Goal: Check status: Check status

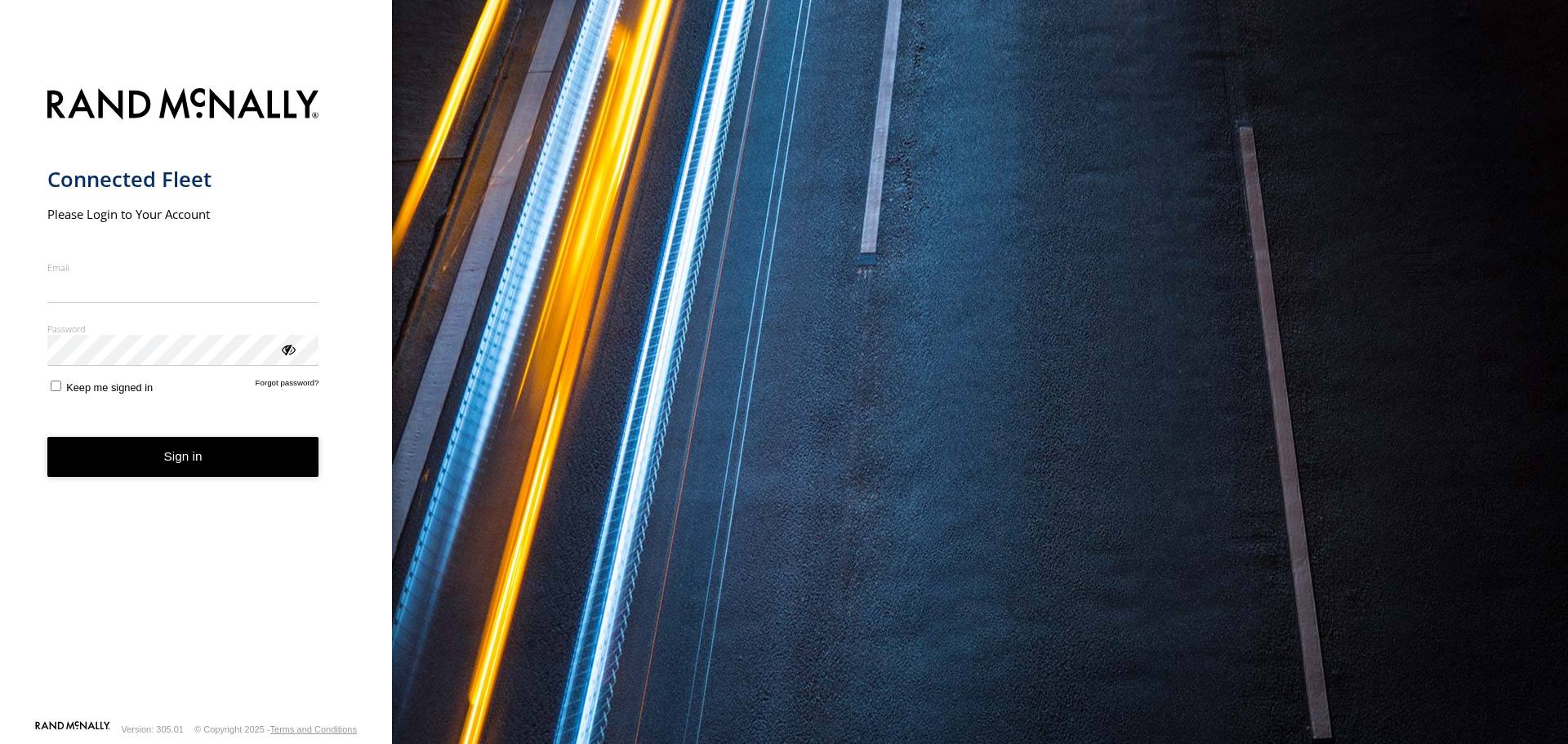
type input "**********"
click at [205, 477] on button "Sign in" at bounding box center [183, 456] width 272 height 40
click at [203, 462] on button "Sign in" at bounding box center [183, 456] width 272 height 40
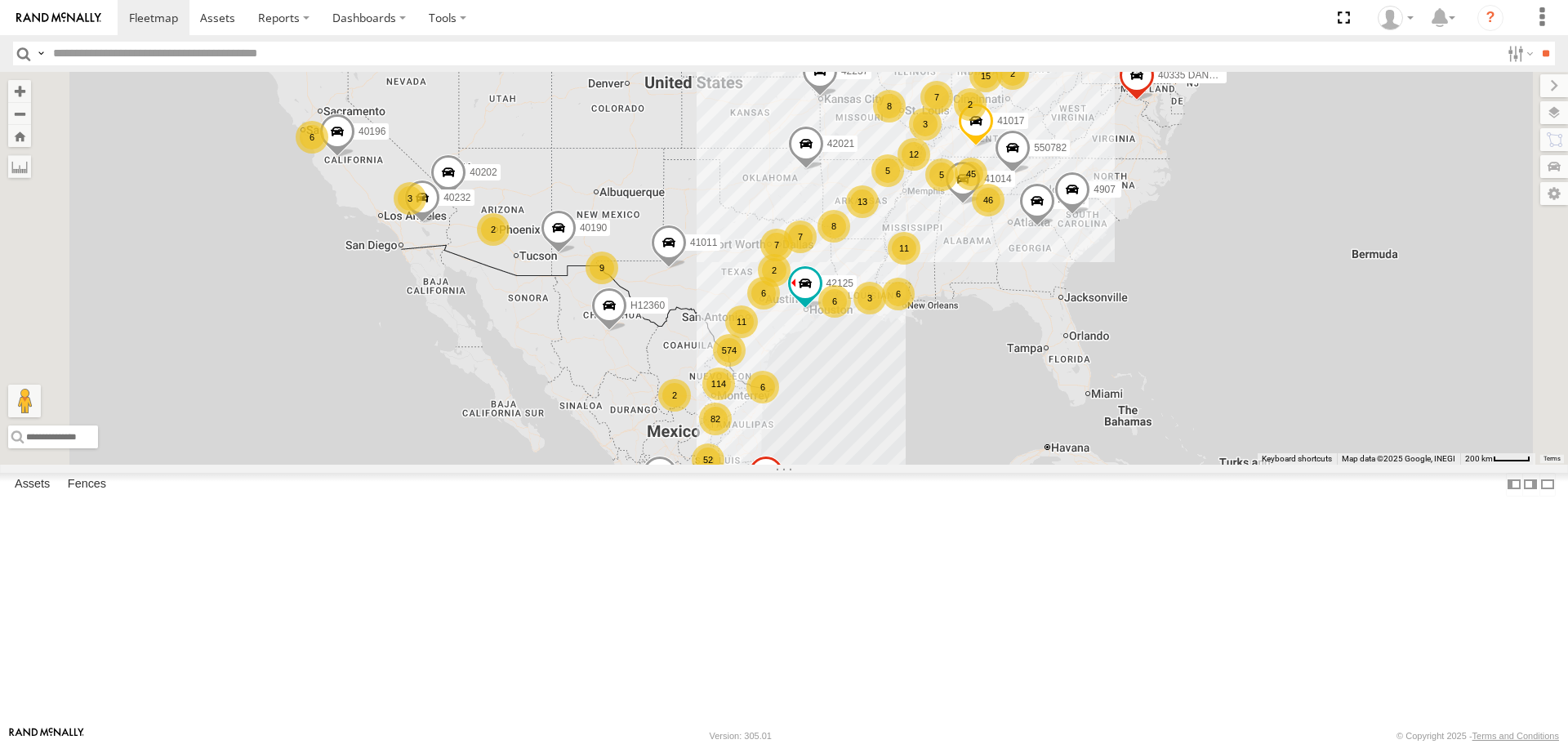
click at [116, 58] on input "text" at bounding box center [773, 54] width 1453 height 23
type input "*****"
click at [1536, 42] on input "**" at bounding box center [1545, 54] width 19 height 23
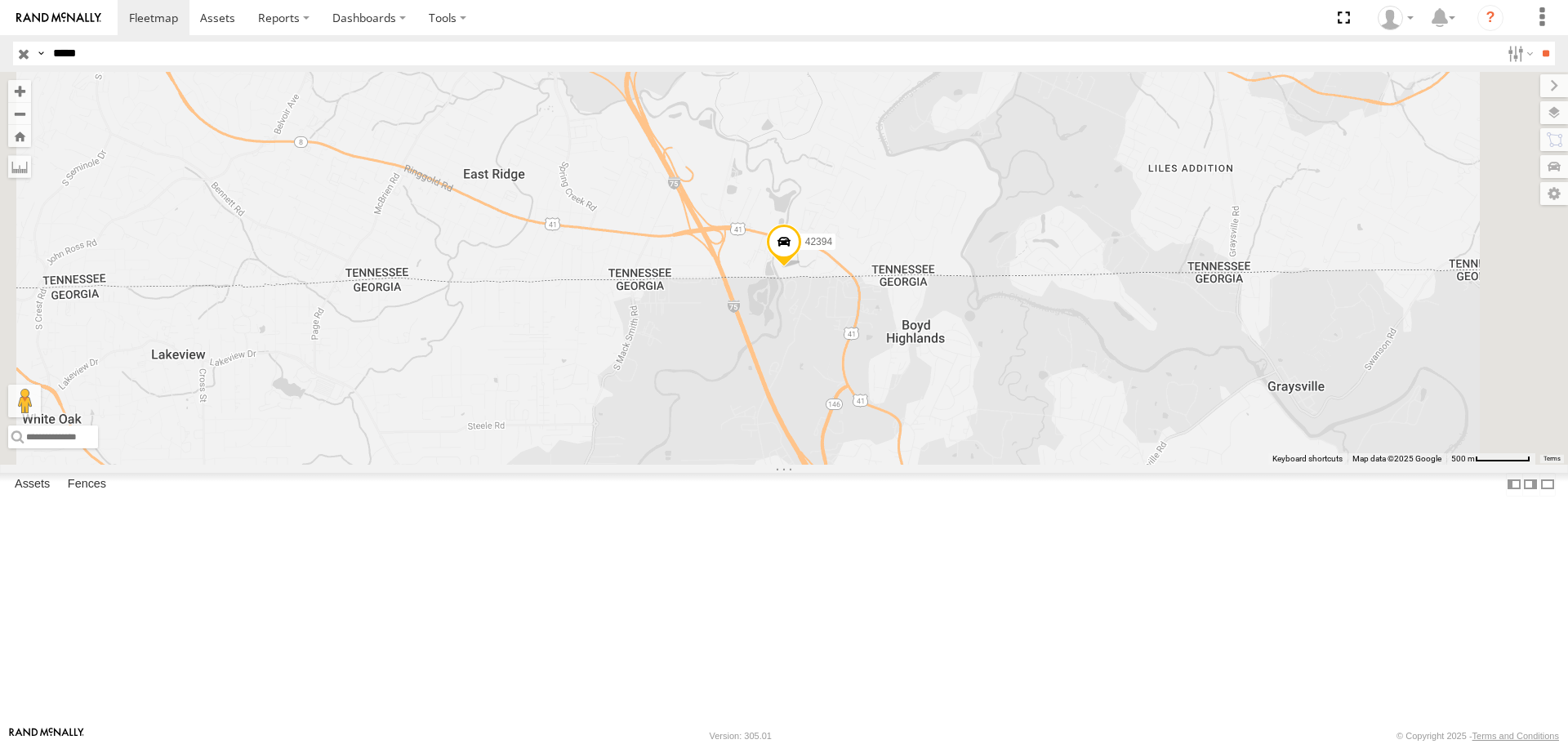
click at [0, 0] on div "42394" at bounding box center [0, 0] width 0 height 0
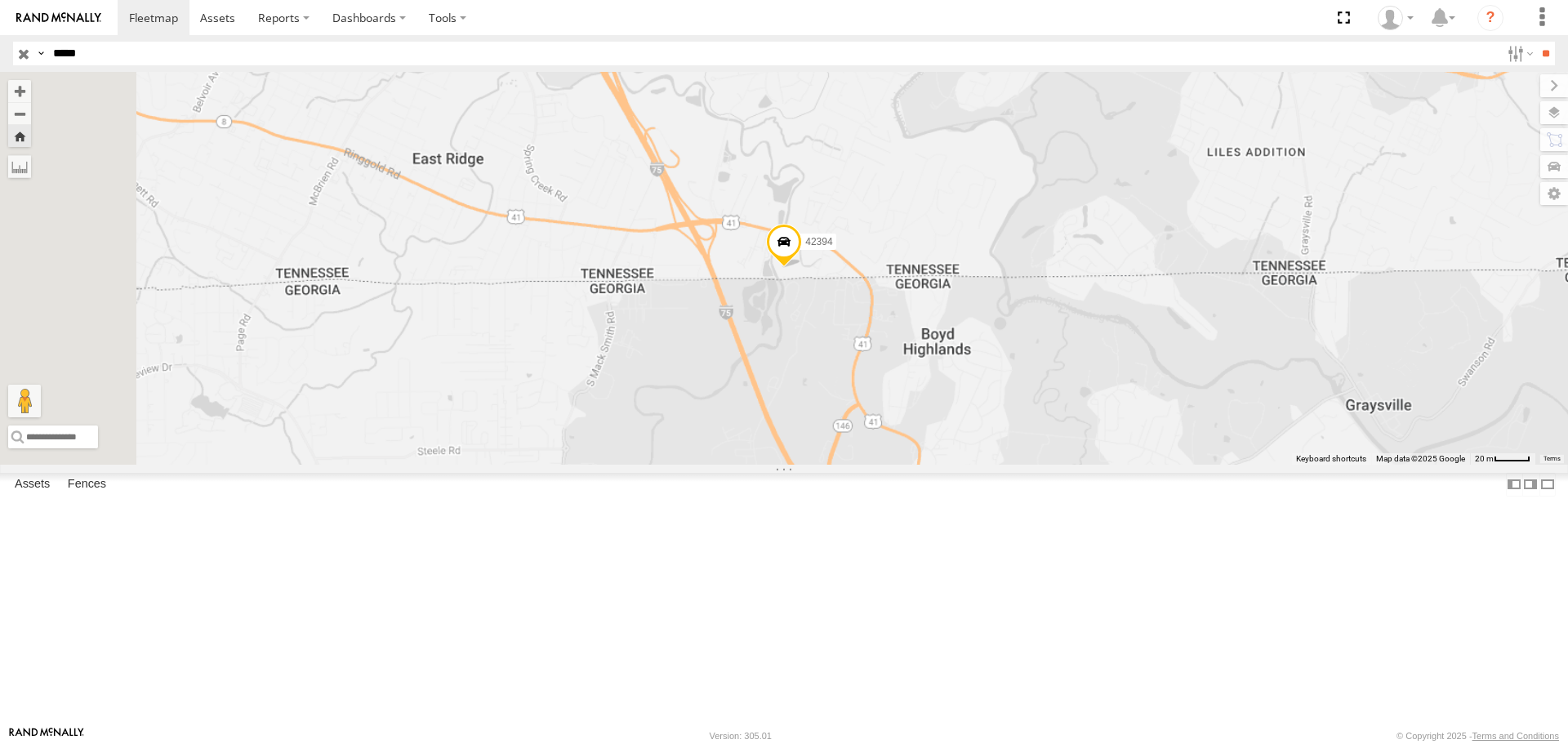
click at [0, 0] on span at bounding box center [0, 0] width 0 height 0
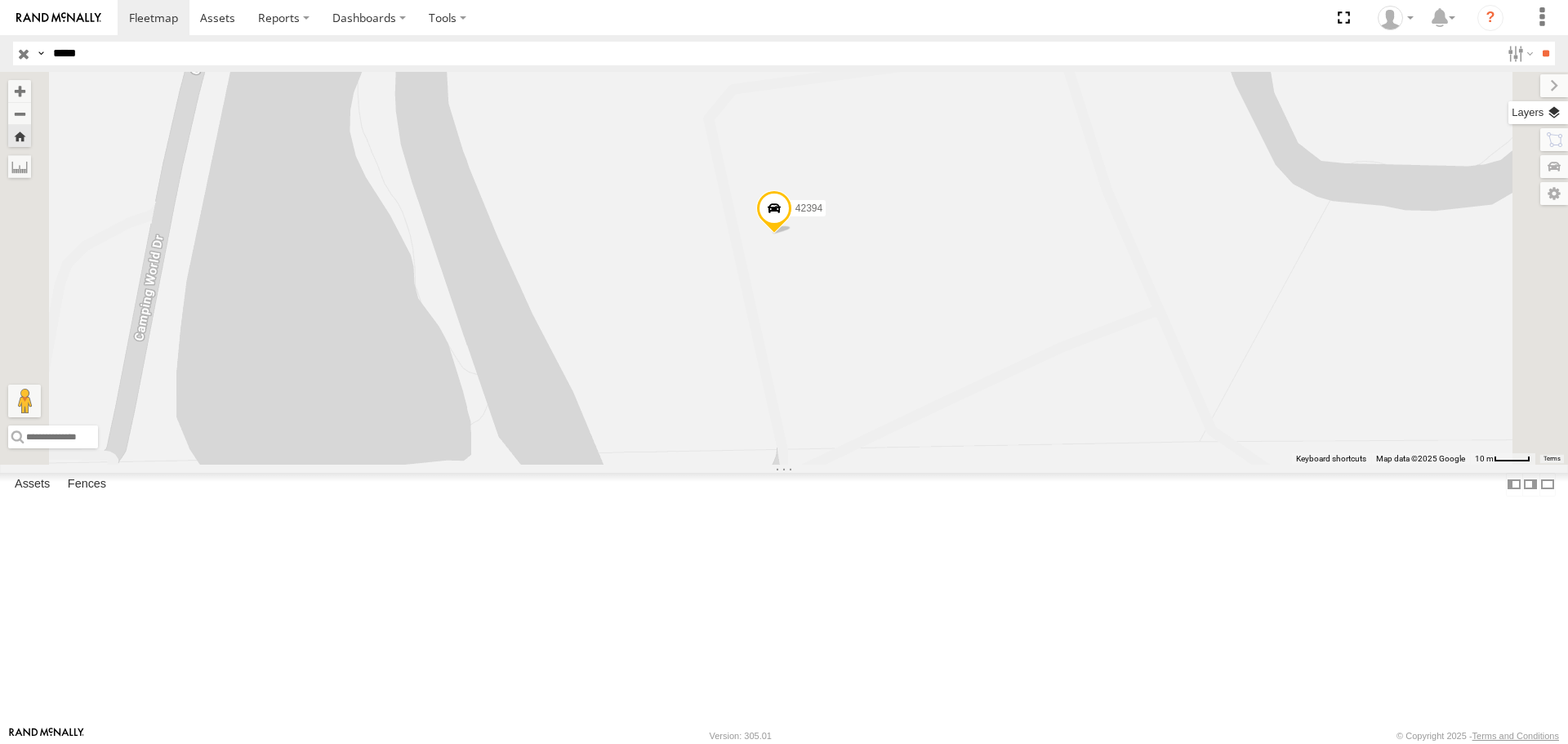
click at [1545, 117] on label at bounding box center [1537, 112] width 59 height 22
click at [0, 0] on span "Basemaps" at bounding box center [0, 0] width 0 height 0
click at [0, 0] on span "Satellite + Roadmap" at bounding box center [0, 0] width 0 height 0
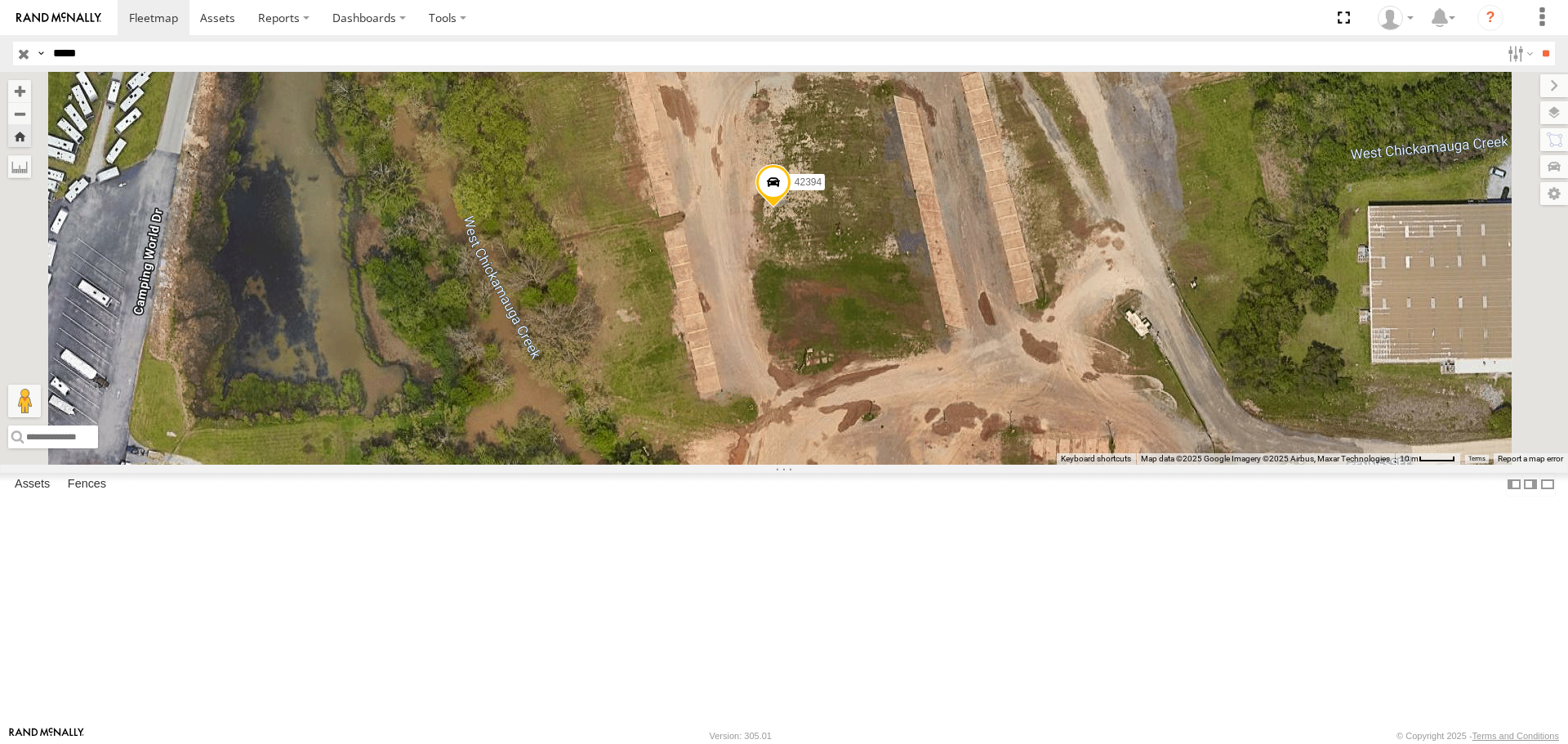
drag, startPoint x: 1059, startPoint y: 472, endPoint x: 1060, endPoint y: 417, distance: 55.0
click at [1060, 417] on div "42394" at bounding box center [784, 268] width 1568 height 391
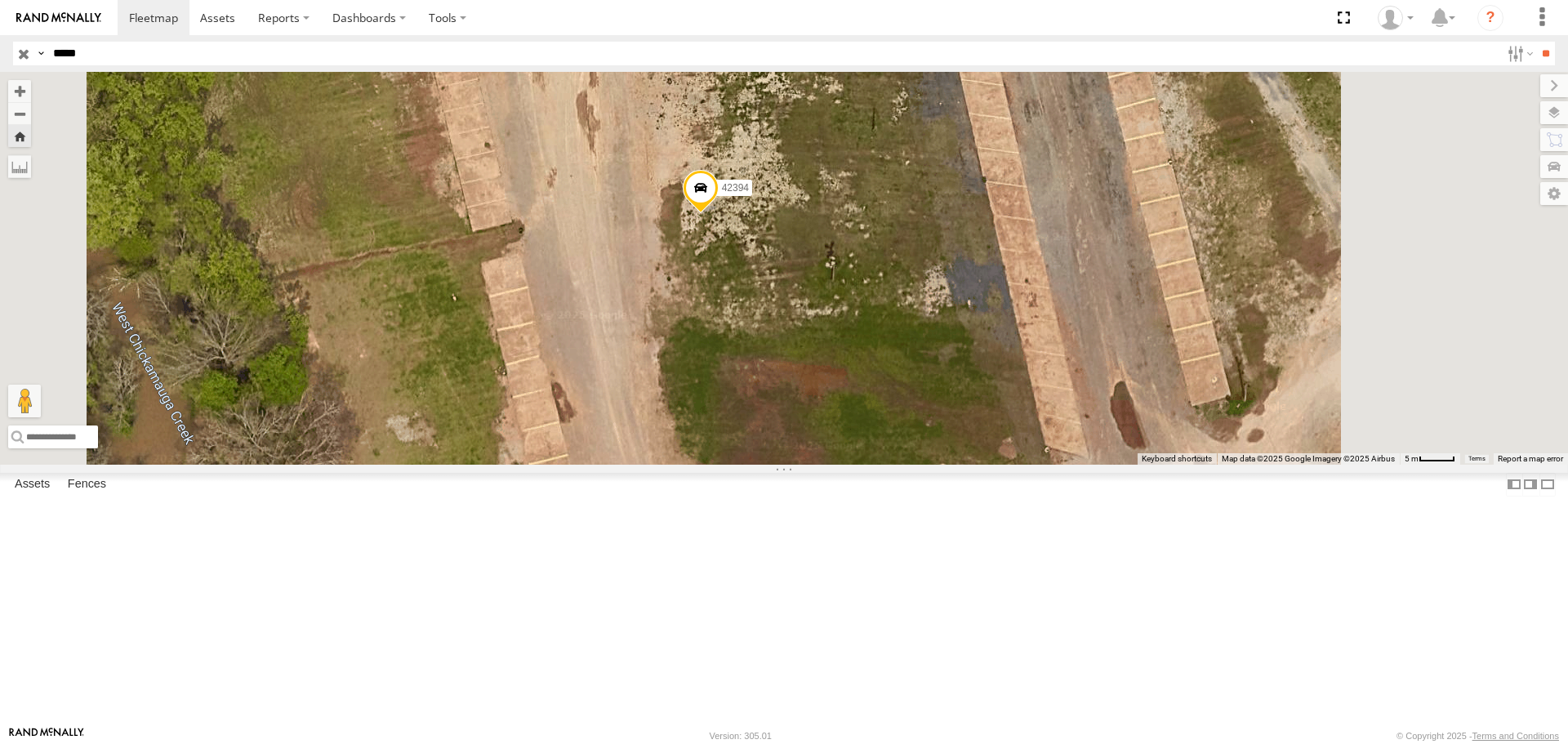
drag, startPoint x: 1018, startPoint y: 369, endPoint x: 945, endPoint y: 465, distance: 120.6
click at [945, 464] on div "42394" at bounding box center [784, 268] width 1568 height 391
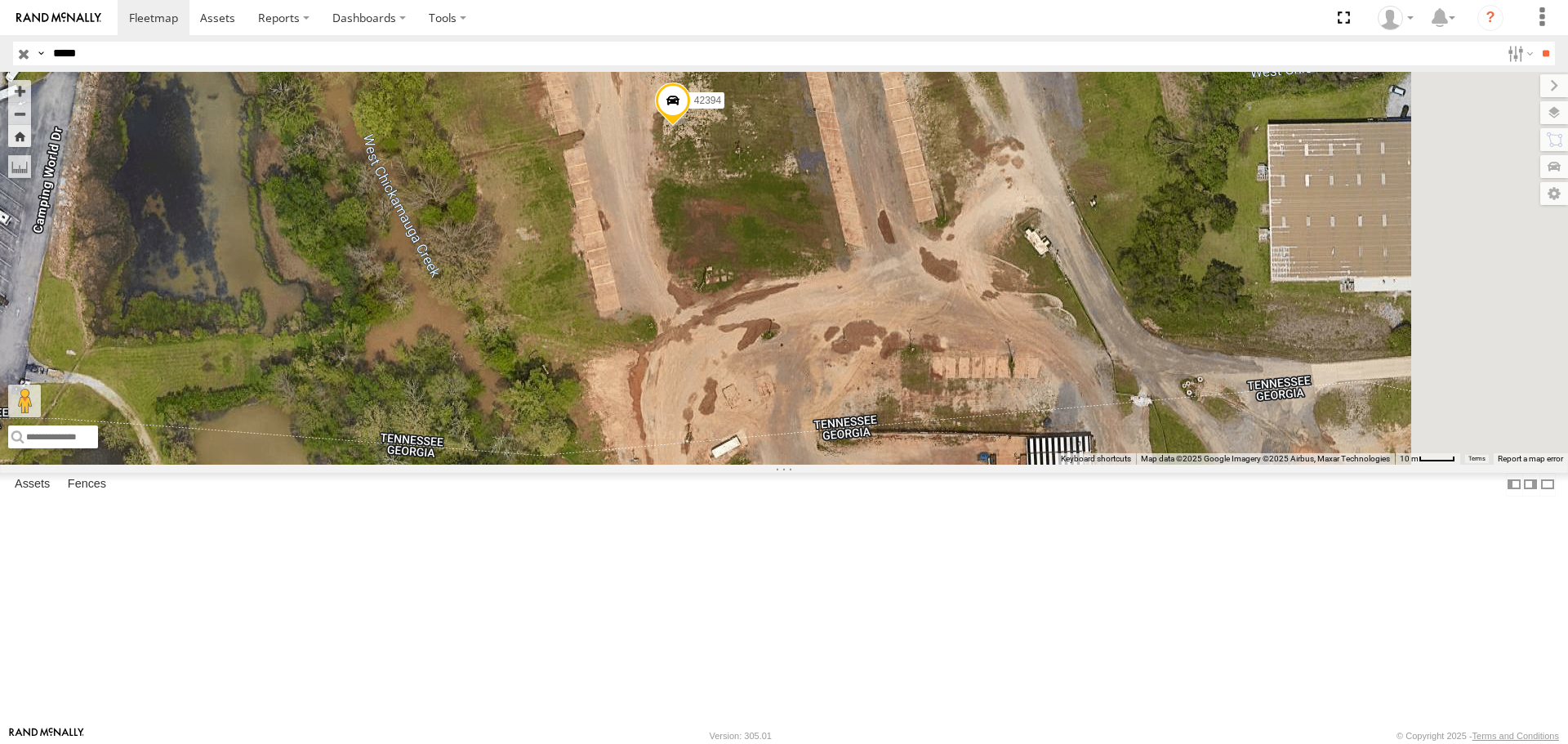
drag, startPoint x: 956, startPoint y: 481, endPoint x: 908, endPoint y: 319, distance: 169.0
click at [908, 319] on div "42394" at bounding box center [784, 268] width 1568 height 391
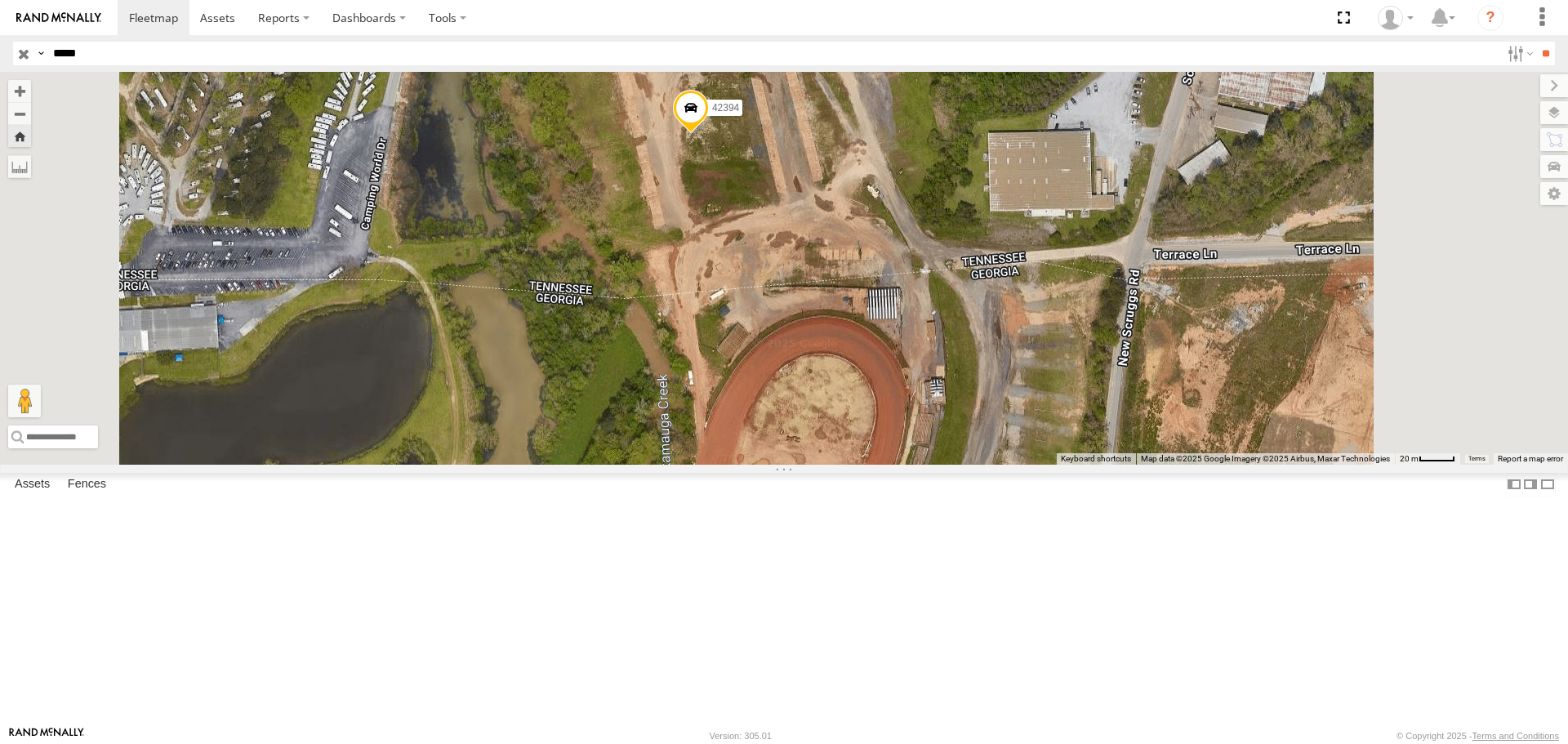
drag, startPoint x: 936, startPoint y: 473, endPoint x: 933, endPoint y: 389, distance: 84.1
click at [934, 401] on div "42394" at bounding box center [784, 268] width 1568 height 391
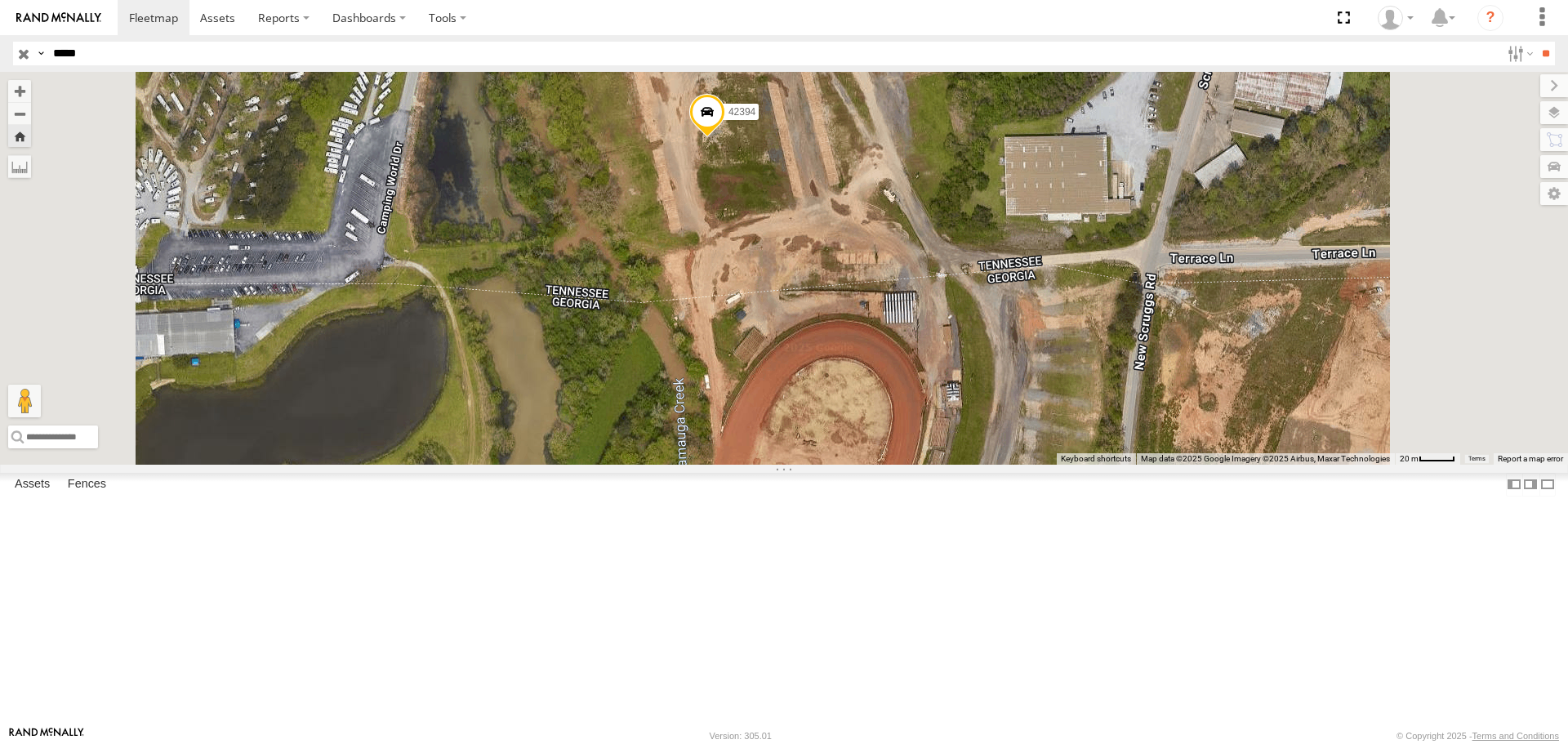
drag, startPoint x: 932, startPoint y: 335, endPoint x: 952, endPoint y: 513, distance: 179.1
click at [952, 464] on div "42394" at bounding box center [784, 268] width 1568 height 391
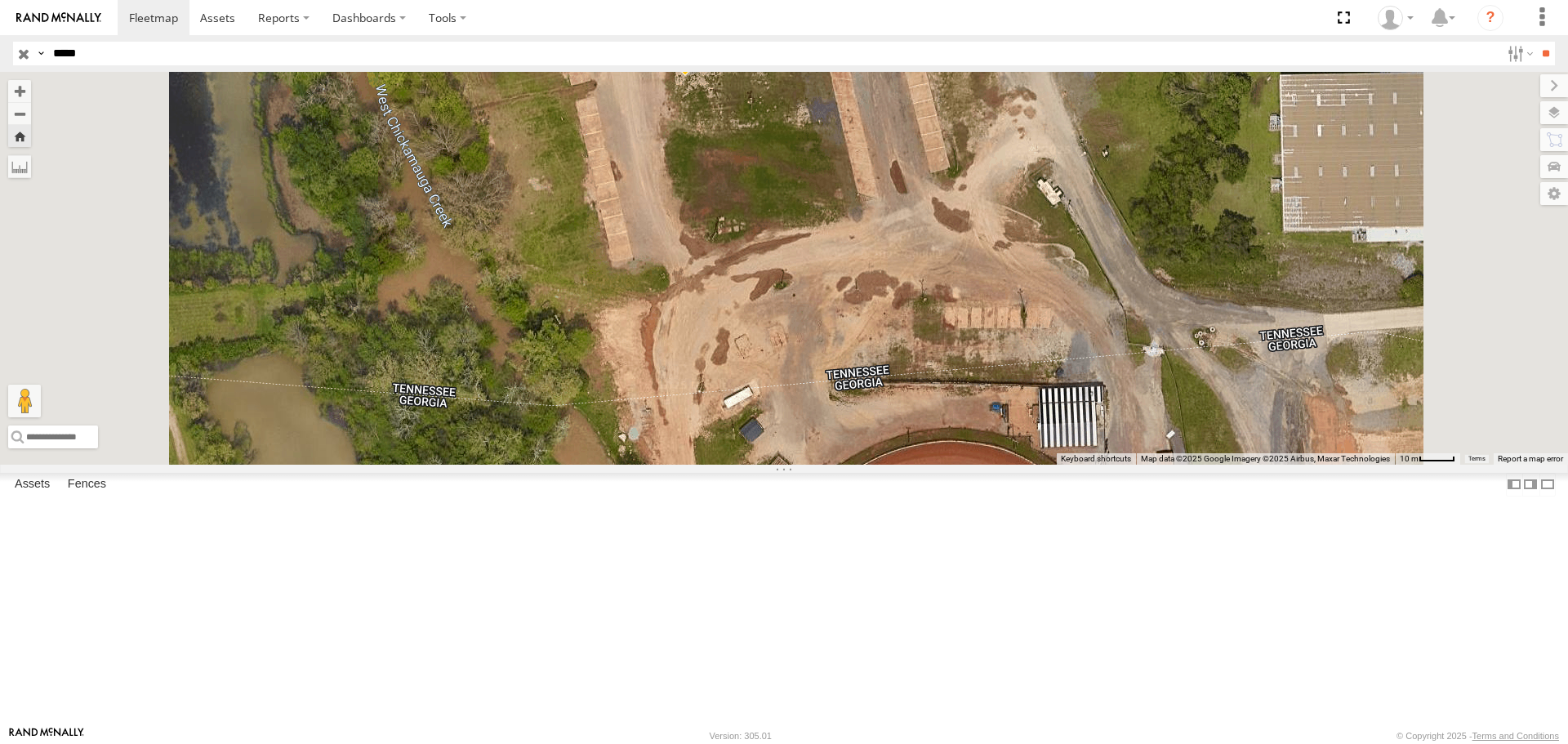
click at [703, 77] on span at bounding box center [685, 55] width 36 height 44
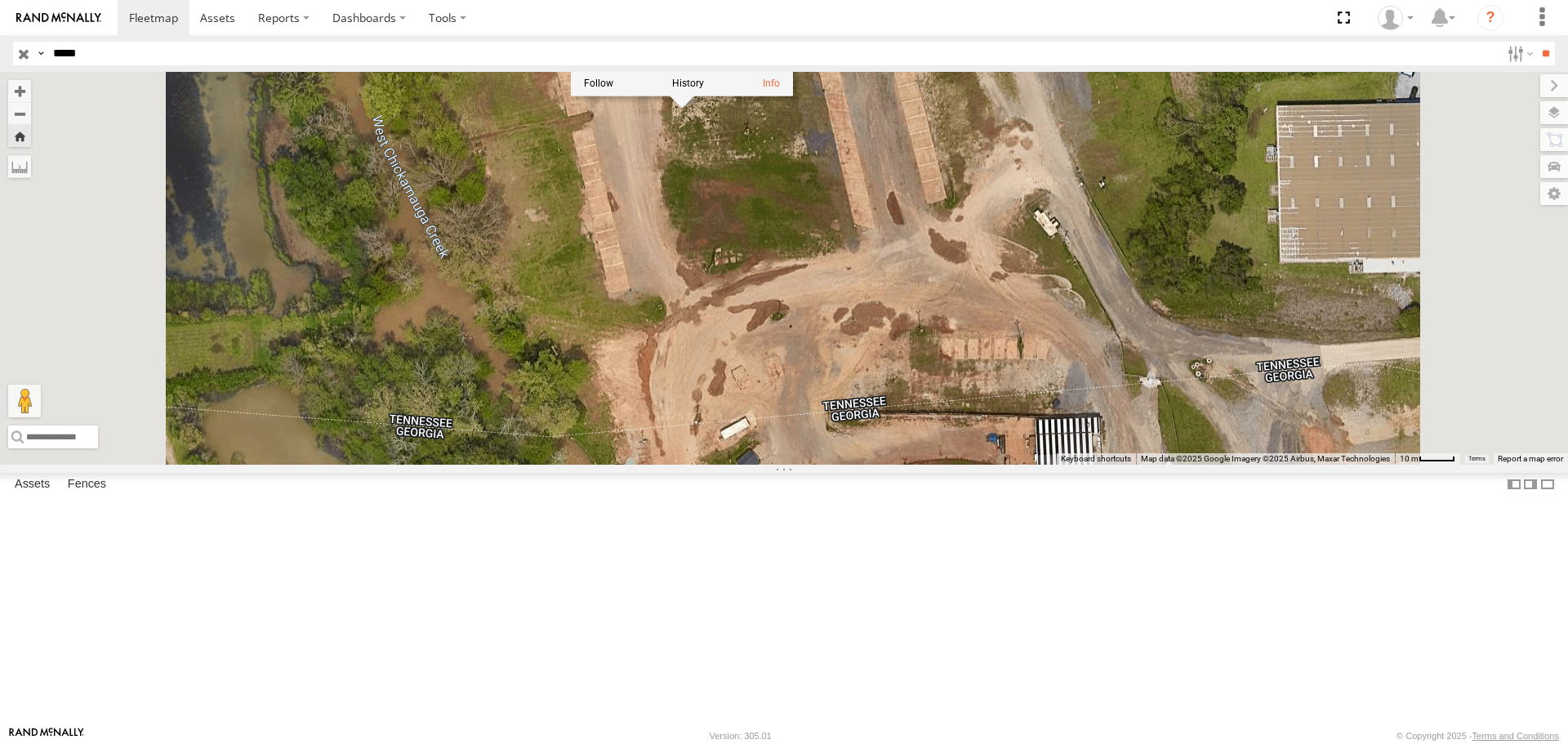
drag, startPoint x: 1016, startPoint y: 353, endPoint x: 1016, endPoint y: 364, distance: 11.0
click at [1016, 364] on div "42394 42394 All Assets [PERSON_NAME] Chattanooga 34.98666 , -85.19522 0 03:14:3…" at bounding box center [784, 268] width 1568 height 391
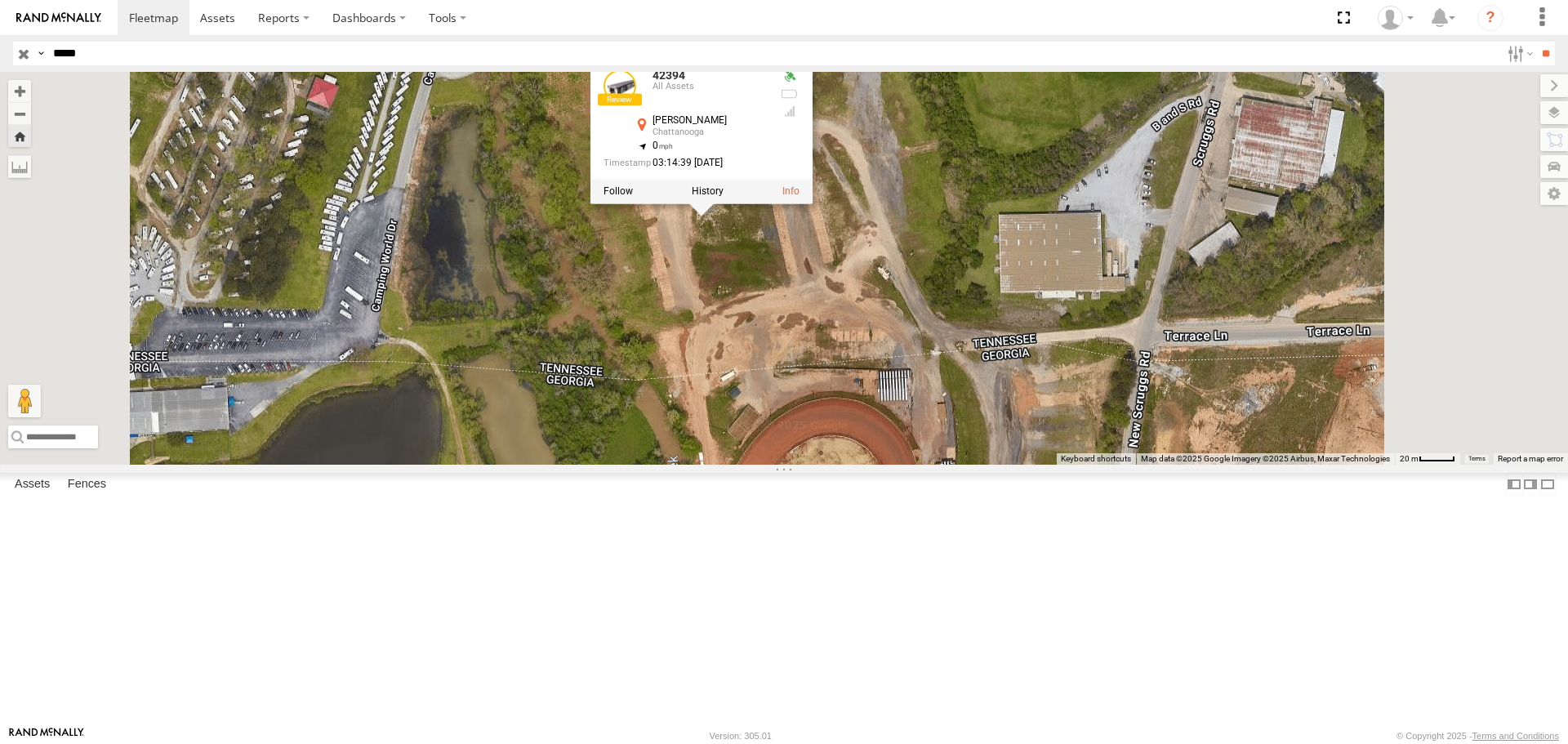
drag, startPoint x: 1016, startPoint y: 402, endPoint x: 983, endPoint y: 426, distance: 40.8
click at [983, 426] on div "42394 42394 All Assets [PERSON_NAME] Chattanooga 34.98666 , -85.19522 0 03:14:3…" at bounding box center [784, 268] width 1568 height 391
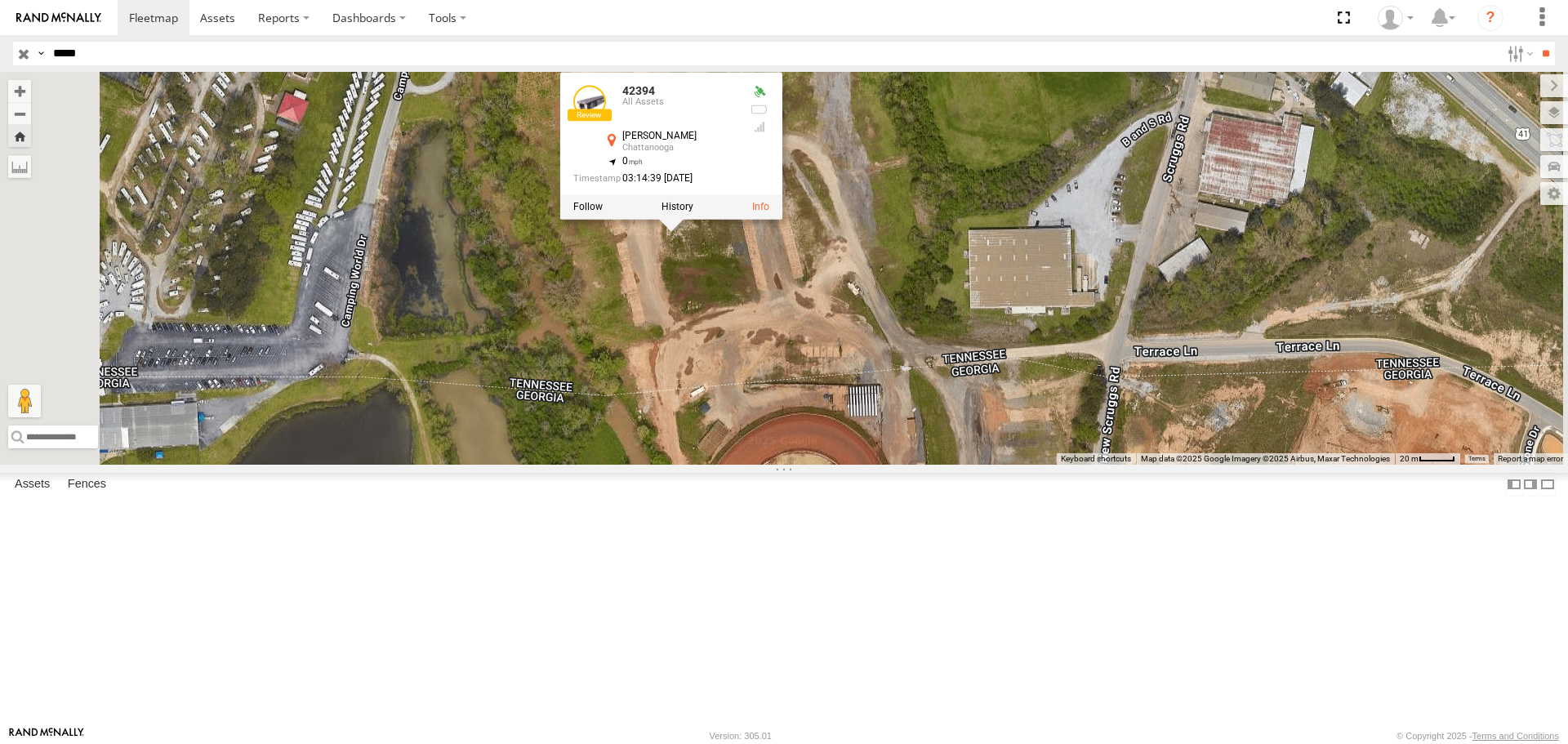
drag, startPoint x: 932, startPoint y: 357, endPoint x: 942, endPoint y: 481, distance: 124.4
click at [942, 464] on div "42394 42394 All Assets [PERSON_NAME] Chattanooga 34.98666 , -85.19522 0 03:14:3…" at bounding box center [784, 268] width 1568 height 391
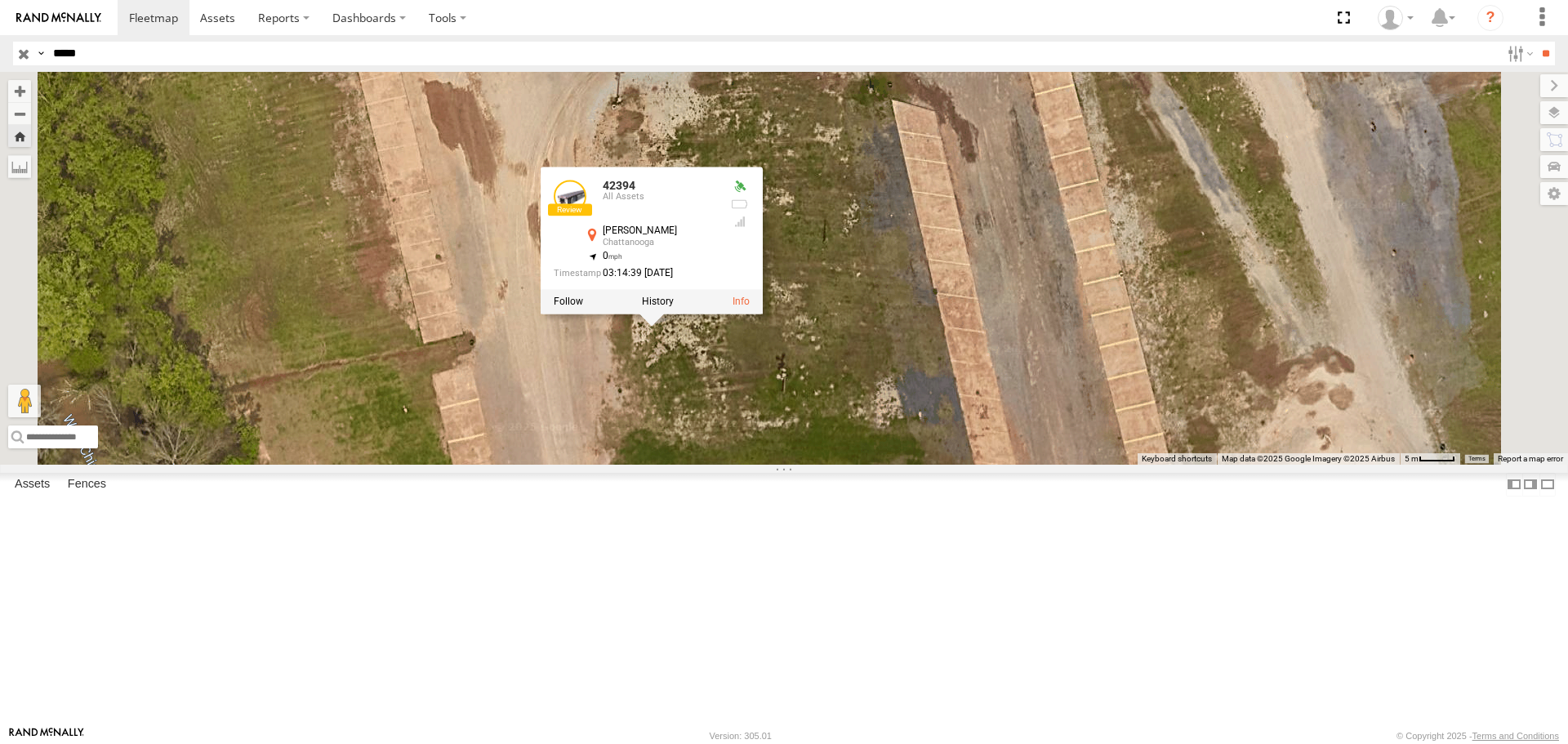
drag, startPoint x: 819, startPoint y: 537, endPoint x: 886, endPoint y: 515, distance: 70.5
click at [886, 464] on div "42394 42394 All Assets [PERSON_NAME] Chattanooga 34.98666 , -85.19522 0 03:14:3…" at bounding box center [784, 268] width 1568 height 391
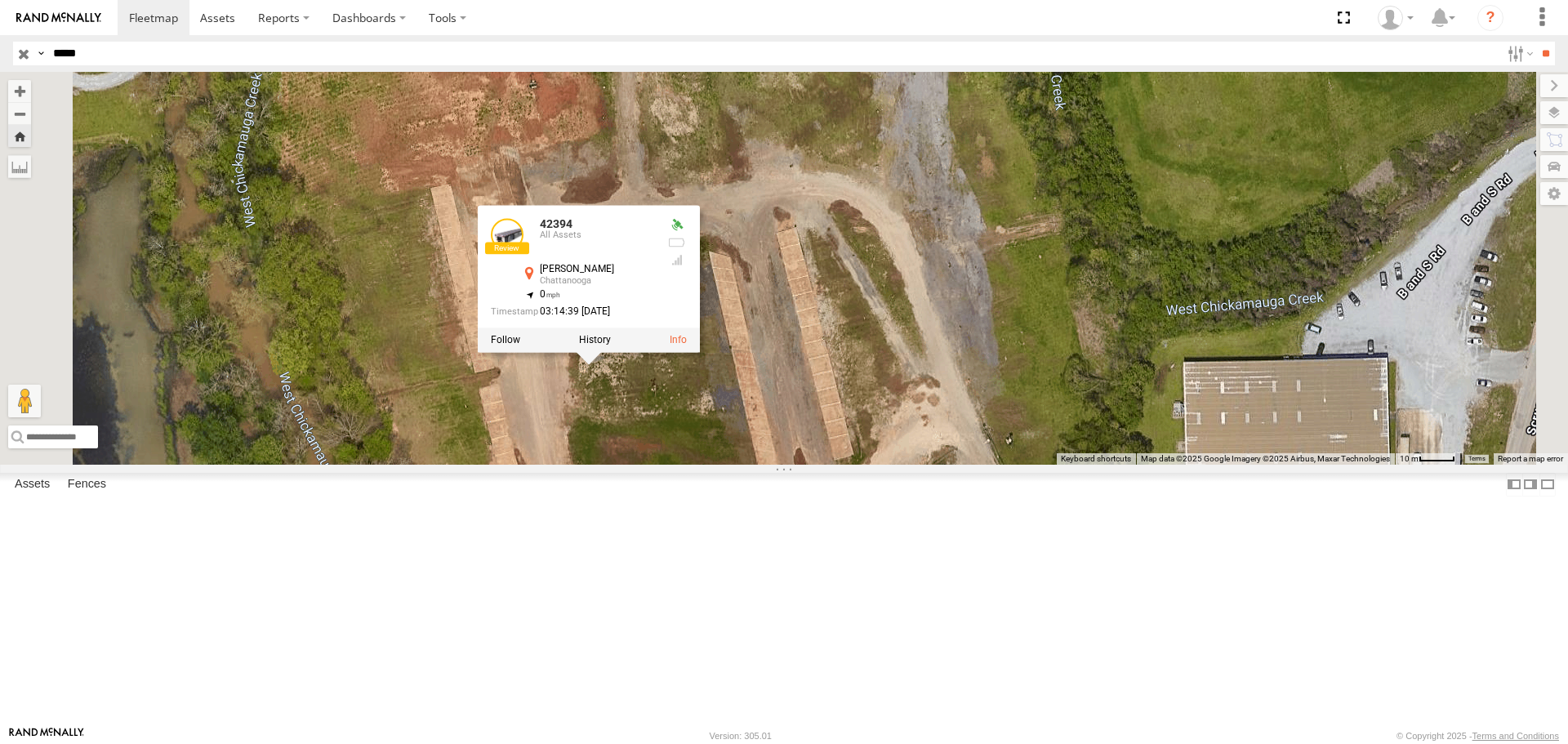
drag, startPoint x: 745, startPoint y: 567, endPoint x: 716, endPoint y: 490, distance: 82.3
click at [716, 464] on div "42394 42394 All Assets [PERSON_NAME] Chattanooga 34.98666 , -85.19522 0 03:14:3…" at bounding box center [784, 268] width 1568 height 391
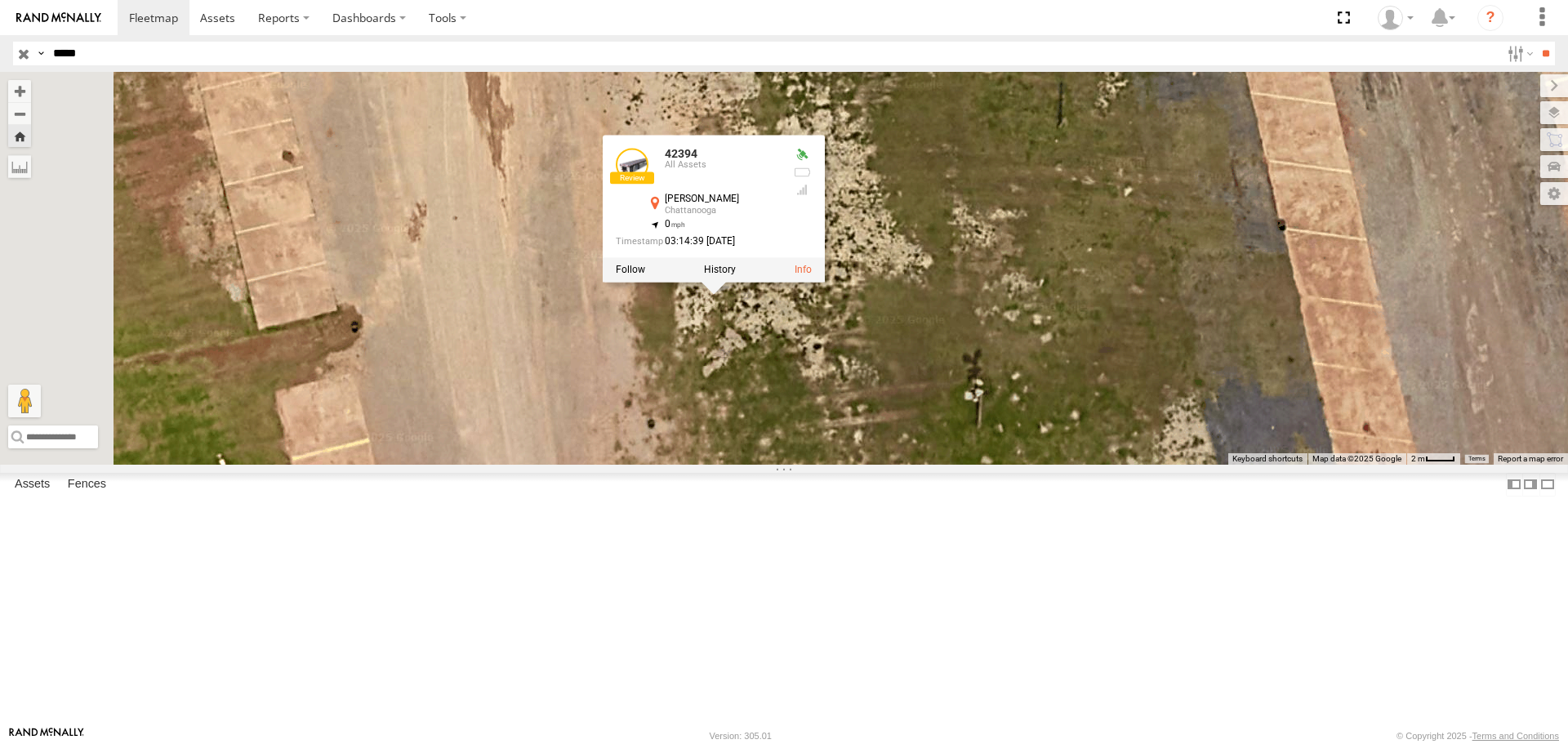
drag, startPoint x: 653, startPoint y: 482, endPoint x: 777, endPoint y: 466, distance: 125.0
click at [768, 464] on div "42394 42394 All Assets [PERSON_NAME] Chattanooga 34.98666 , -85.19522 0 03:14:3…" at bounding box center [784, 268] width 1568 height 391
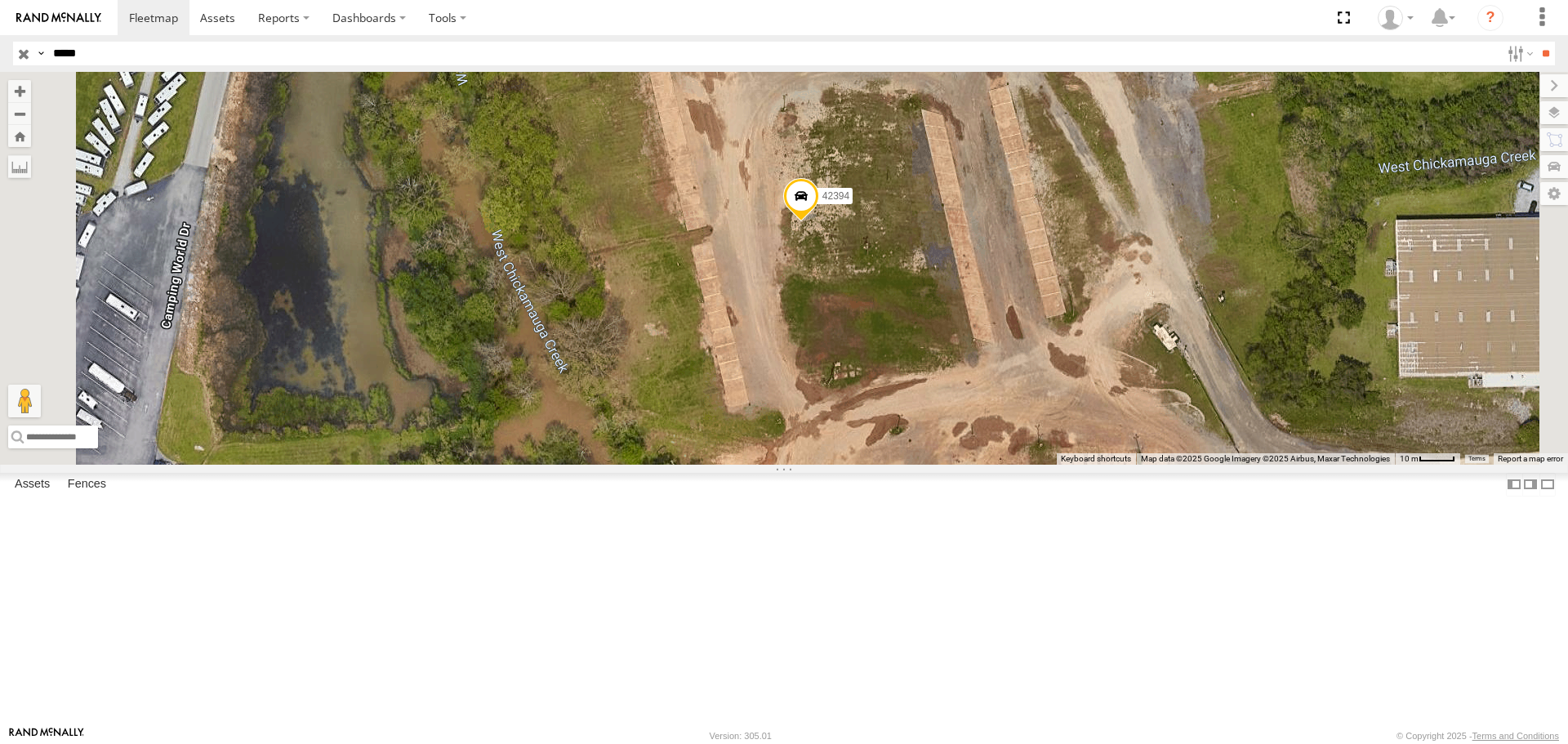
drag, startPoint x: 1029, startPoint y: 381, endPoint x: 1008, endPoint y: 427, distance: 50.6
click at [1008, 427] on div "42394" at bounding box center [784, 268] width 1568 height 391
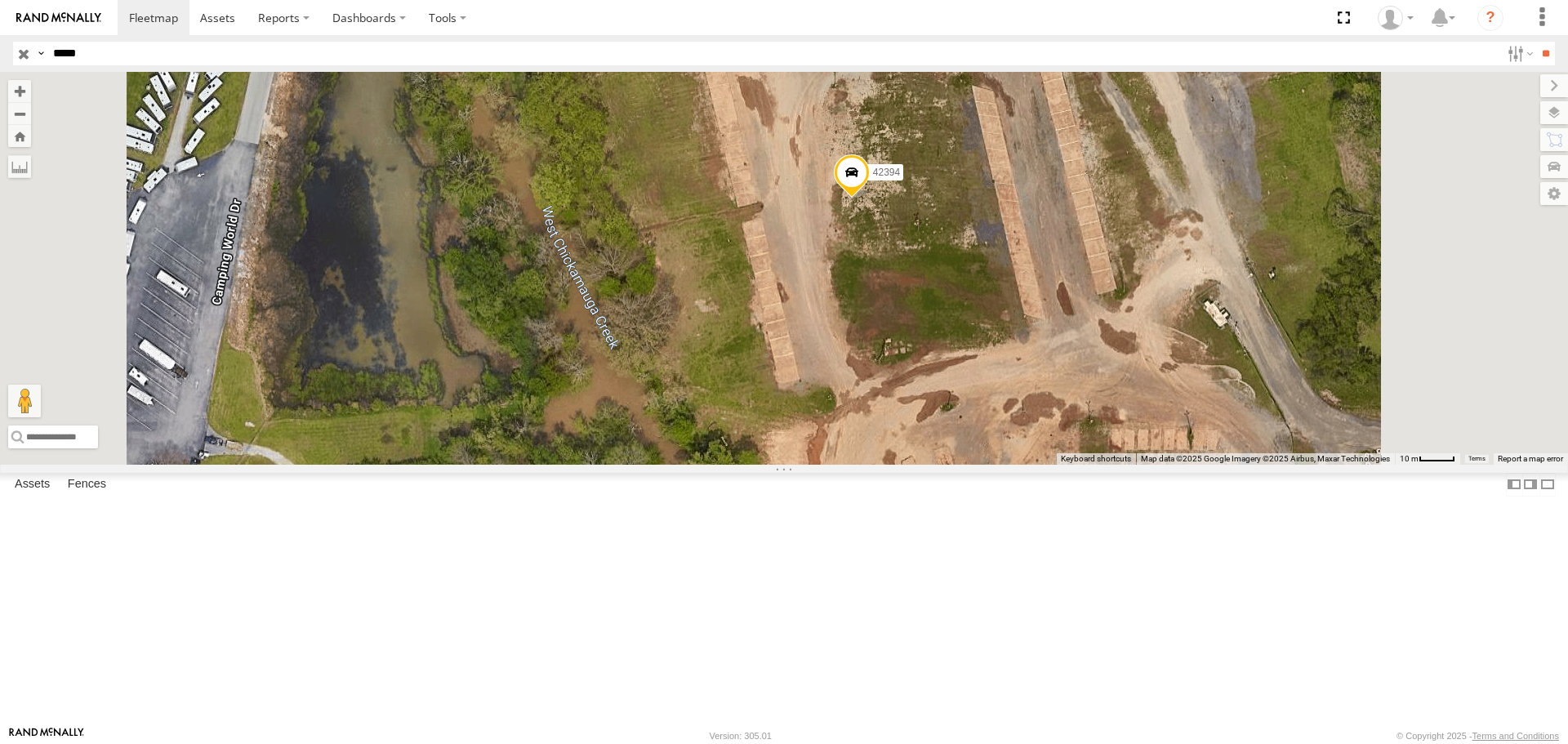
drag, startPoint x: 1082, startPoint y: 344, endPoint x: 1059, endPoint y: 396, distance: 56.9
click at [1059, 396] on div "42394" at bounding box center [784, 268] width 1568 height 391
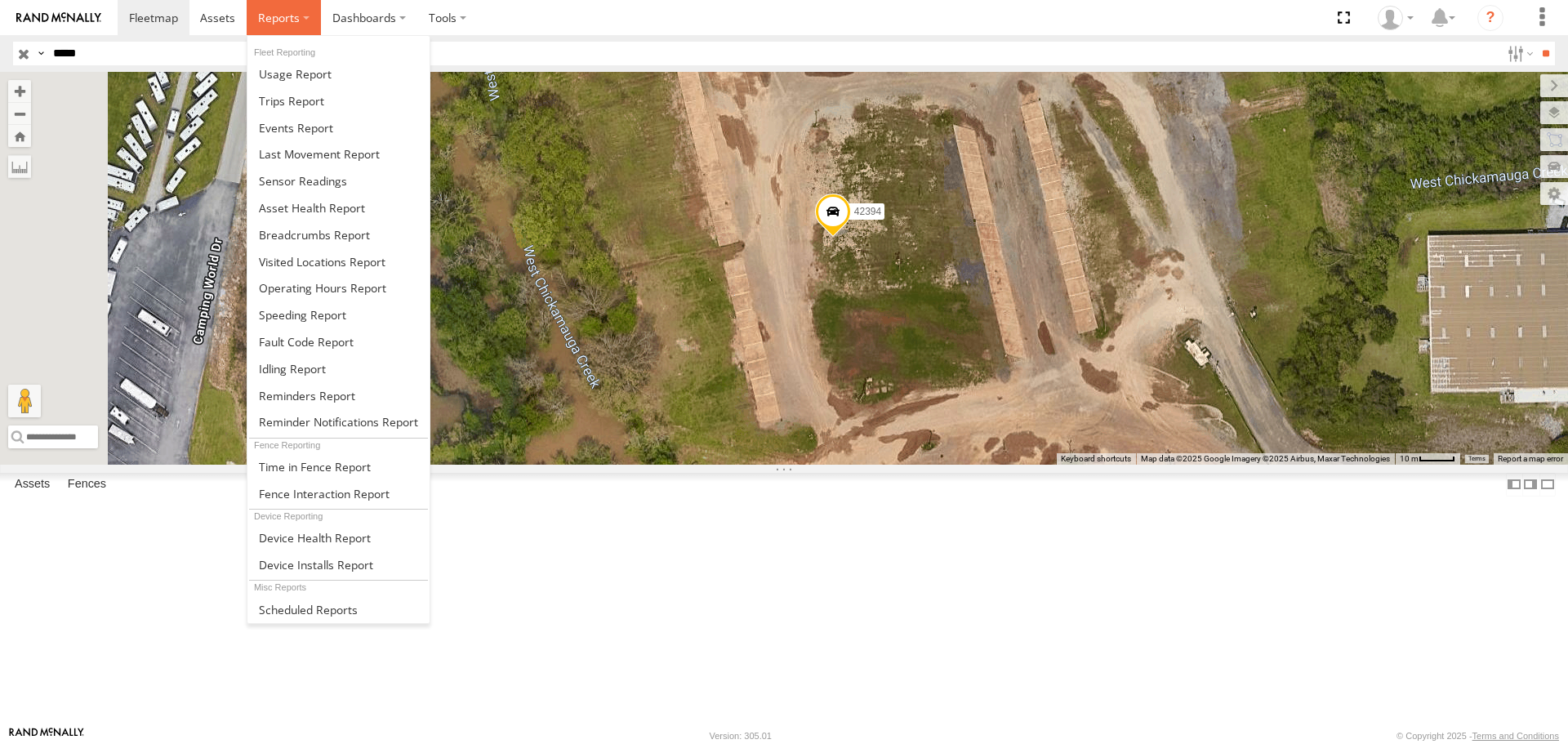
click at [271, 25] on span at bounding box center [279, 18] width 42 height 16
click at [313, 103] on span at bounding box center [291, 101] width 65 height 16
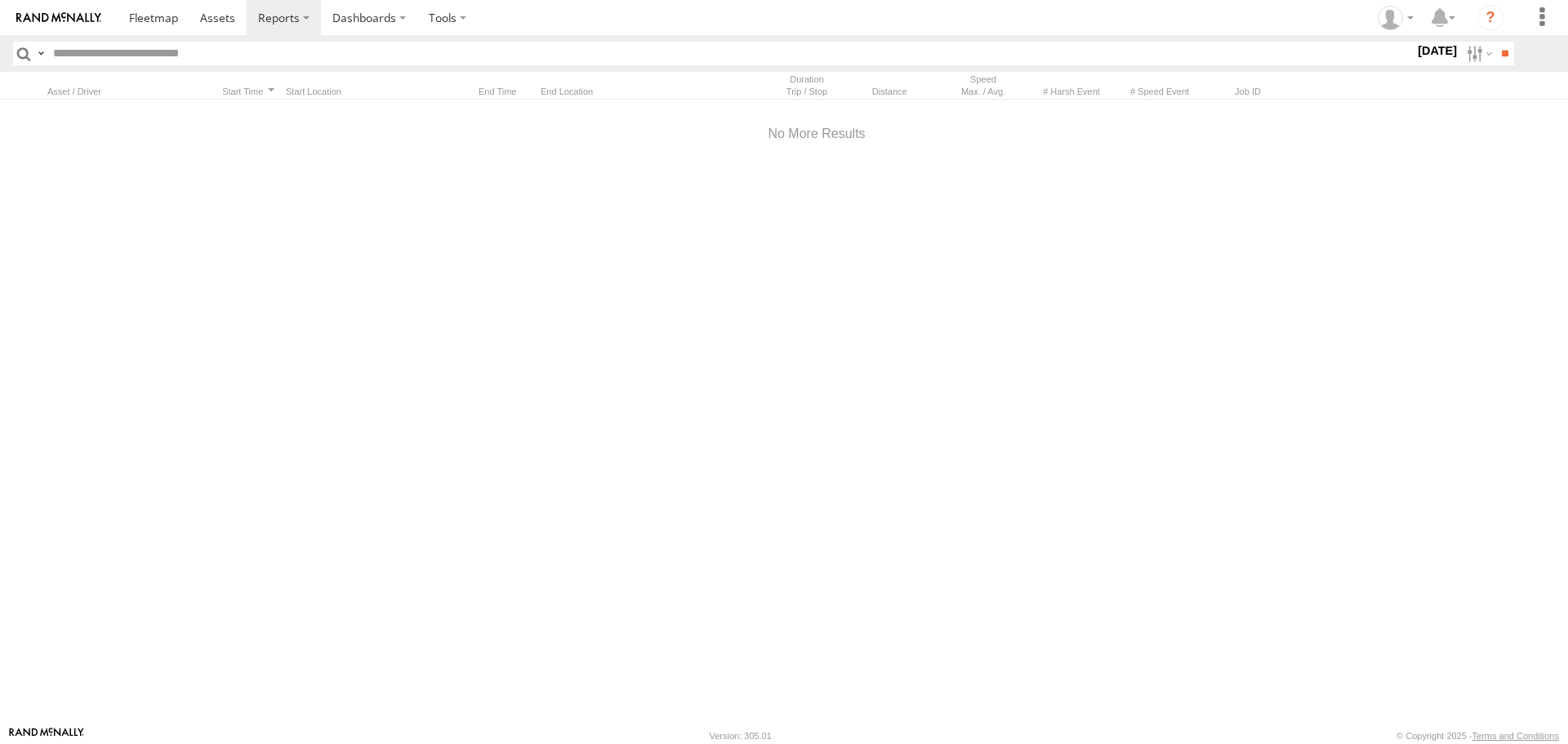
click at [149, 56] on input "text" at bounding box center [730, 54] width 1367 height 23
type input "*****"
click at [1495, 42] on input "**" at bounding box center [1504, 54] width 19 height 23
click at [1449, 54] on div "Search Query Asset ID Asset Label Registration Manufacturer Model VIN Job ID Dr…" at bounding box center [754, 54] width 1482 height 23
click at [1460, 48] on label at bounding box center [1477, 54] width 35 height 23
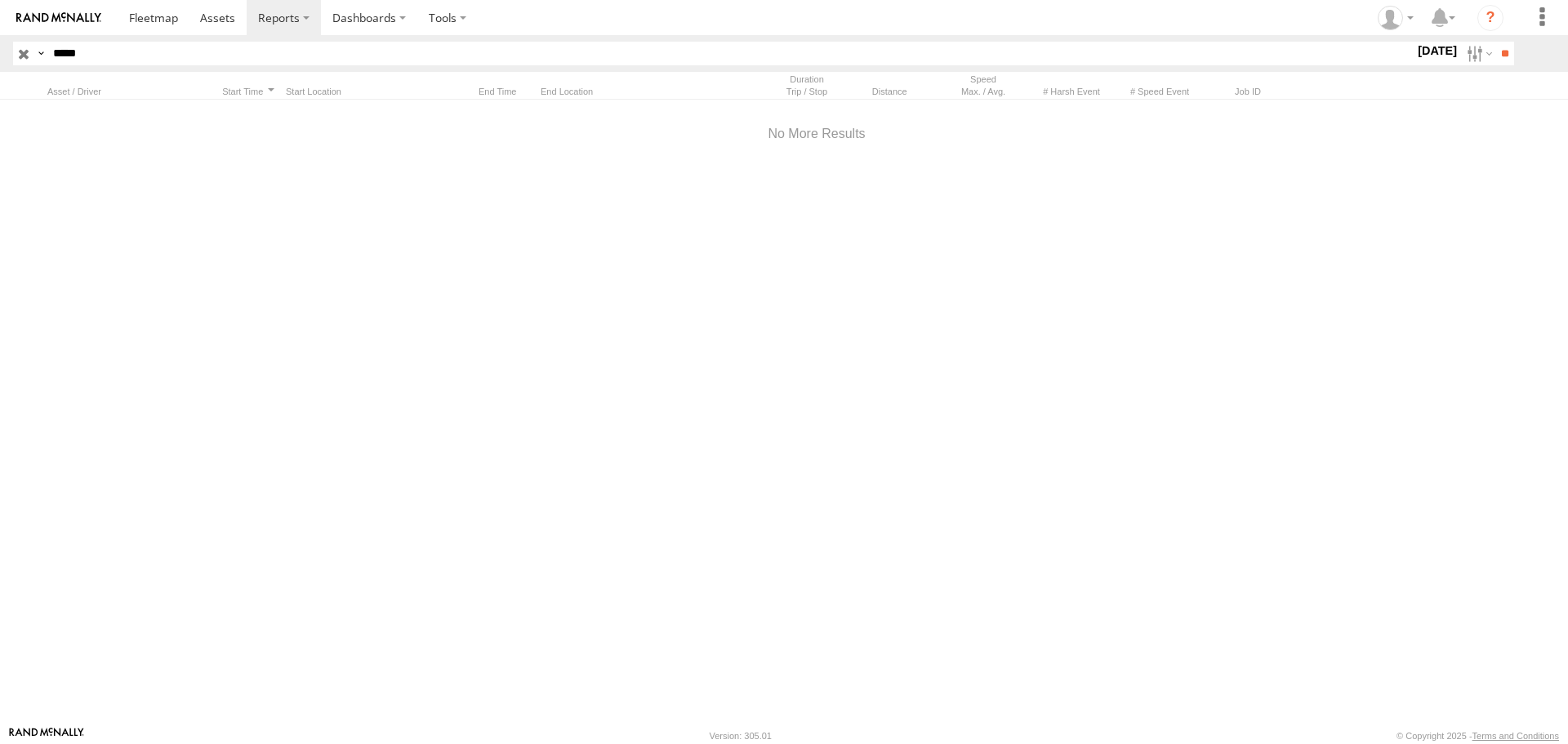
click at [0, 0] on label at bounding box center [0, 0] width 0 height 0
click at [1499, 59] on input "**" at bounding box center [1504, 54] width 19 height 23
click at [1466, 53] on label at bounding box center [1477, 54] width 35 height 23
click at [0, 0] on label at bounding box center [0, 0] width 0 height 0
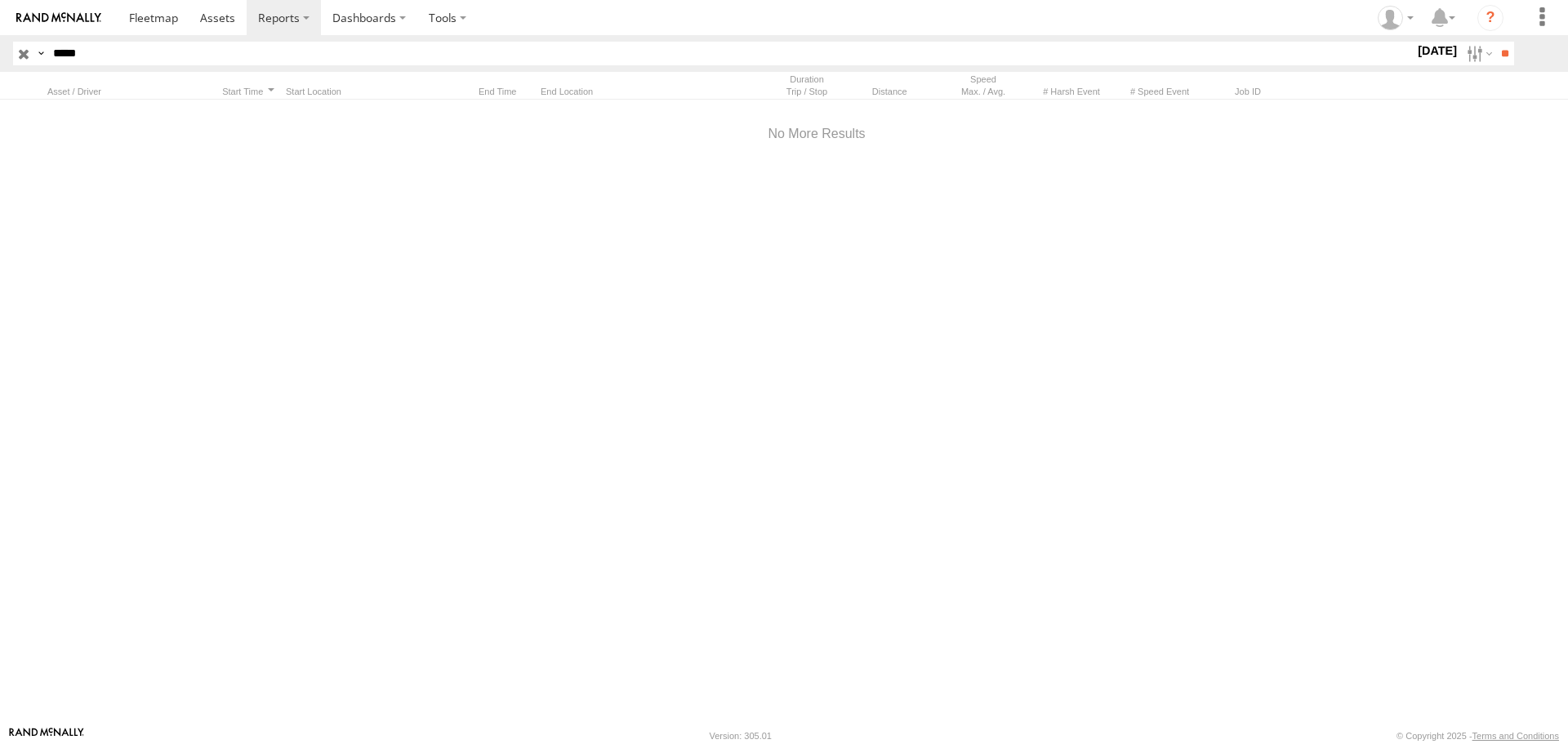
click at [0, 0] on label at bounding box center [0, 0] width 0 height 0
click at [1503, 57] on input "**" at bounding box center [1504, 54] width 19 height 23
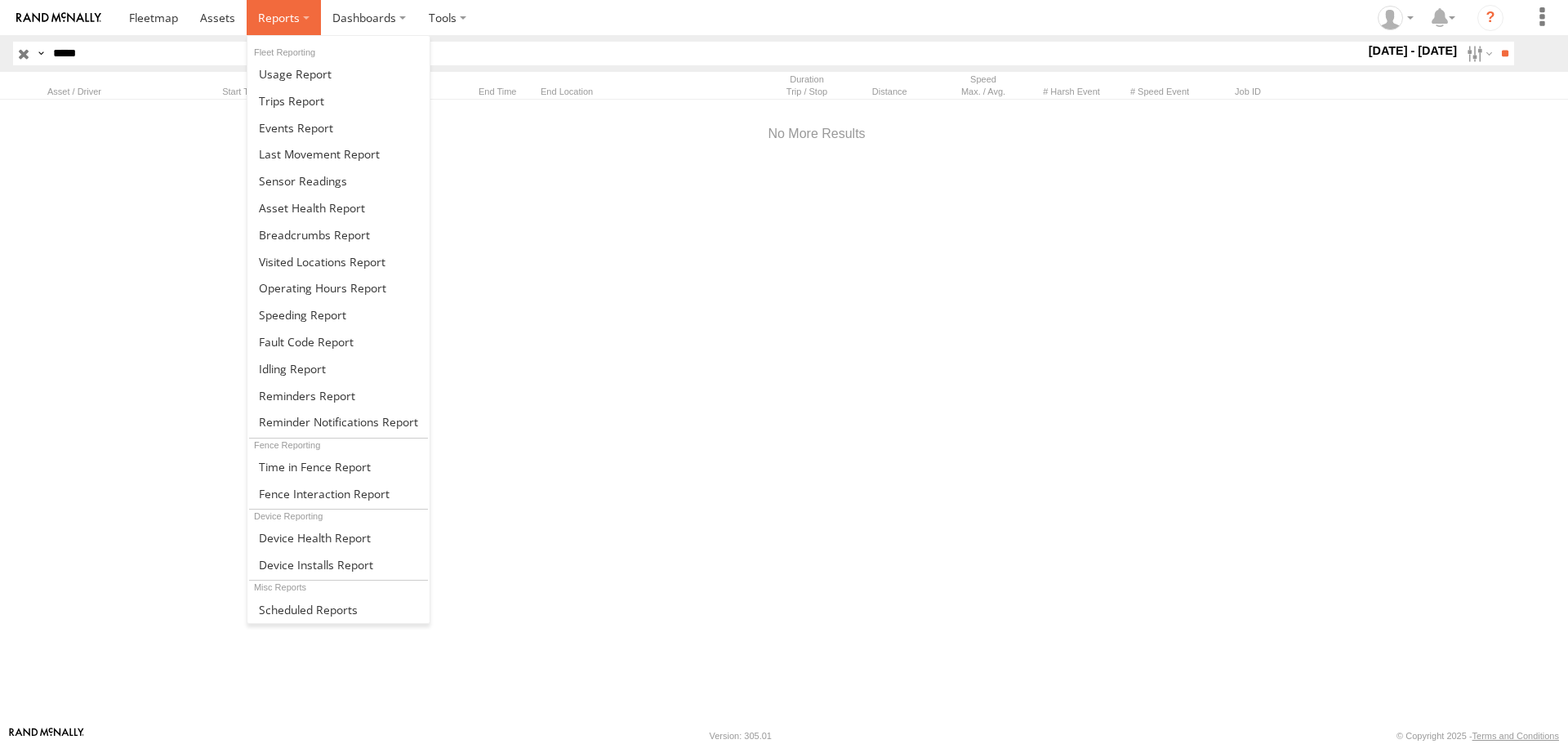
click at [283, 27] on label at bounding box center [283, 18] width 74 height 35
click at [293, 117] on link at bounding box center [338, 128] width 182 height 27
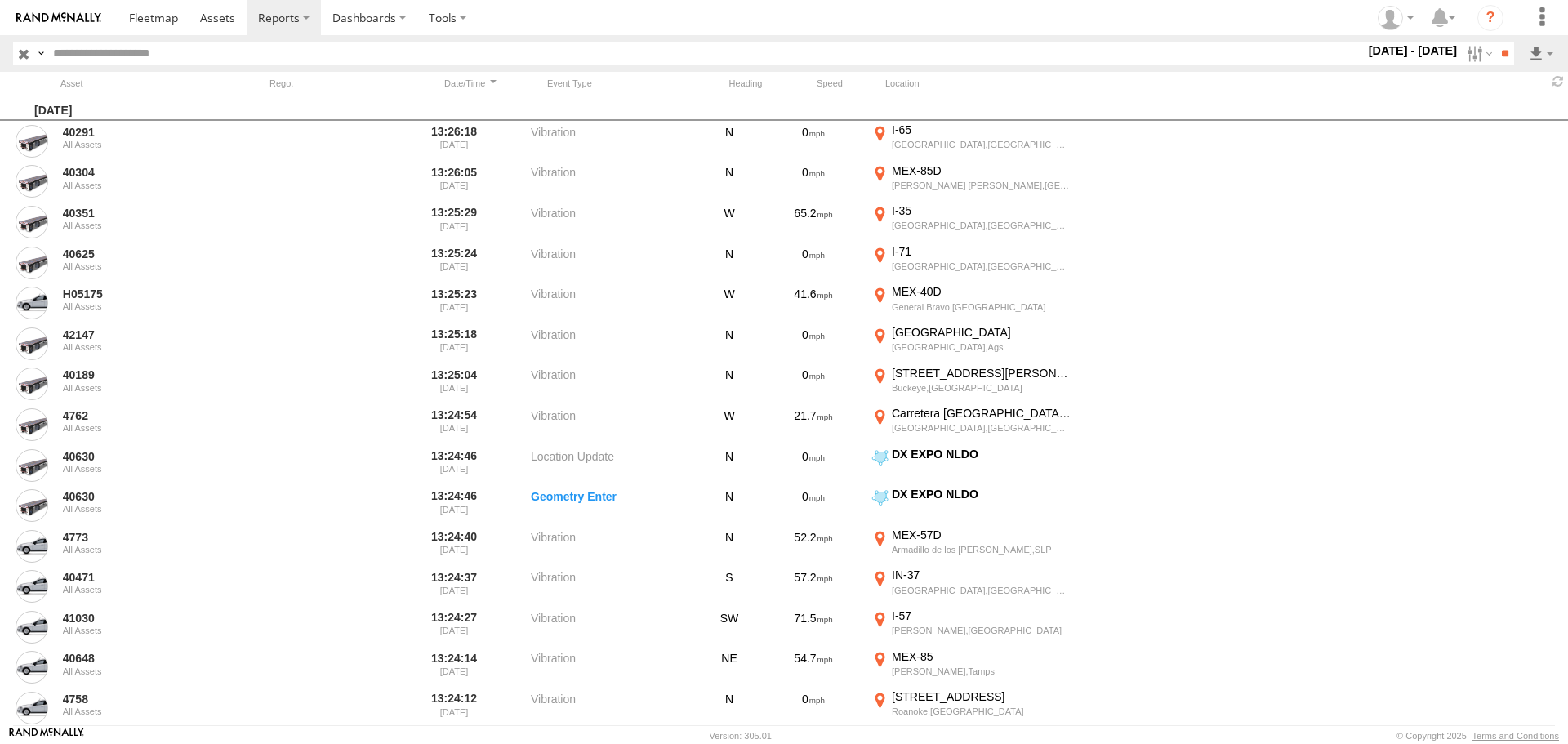
click at [159, 50] on input "text" at bounding box center [705, 54] width 1318 height 23
type input "*****"
click at [1495, 42] on input "**" at bounding box center [1504, 54] width 19 height 23
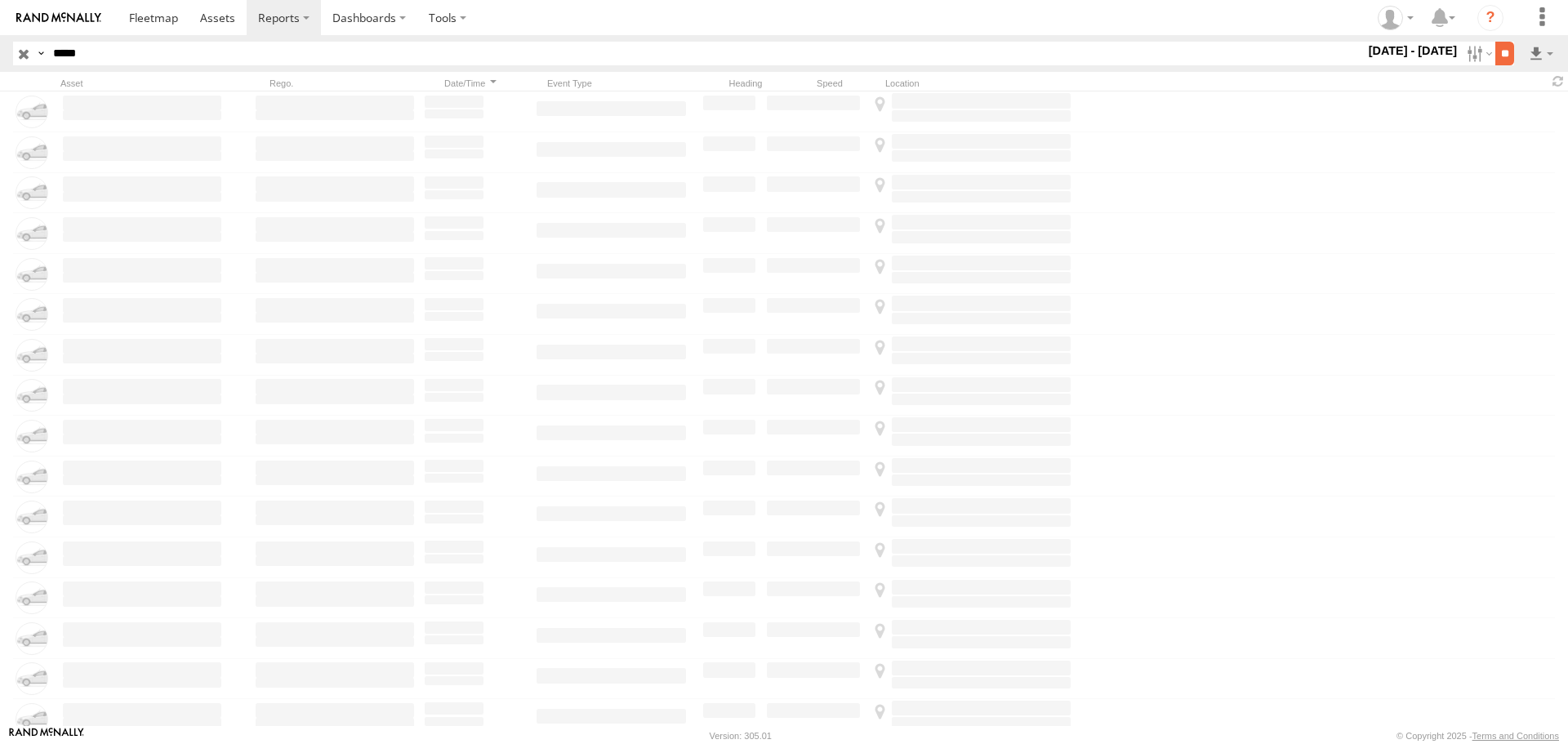
click at [1502, 52] on input "**" at bounding box center [1504, 54] width 19 height 23
click at [1460, 54] on label at bounding box center [1477, 54] width 35 height 23
click at [0, 0] on label at bounding box center [0, 0] width 0 height 0
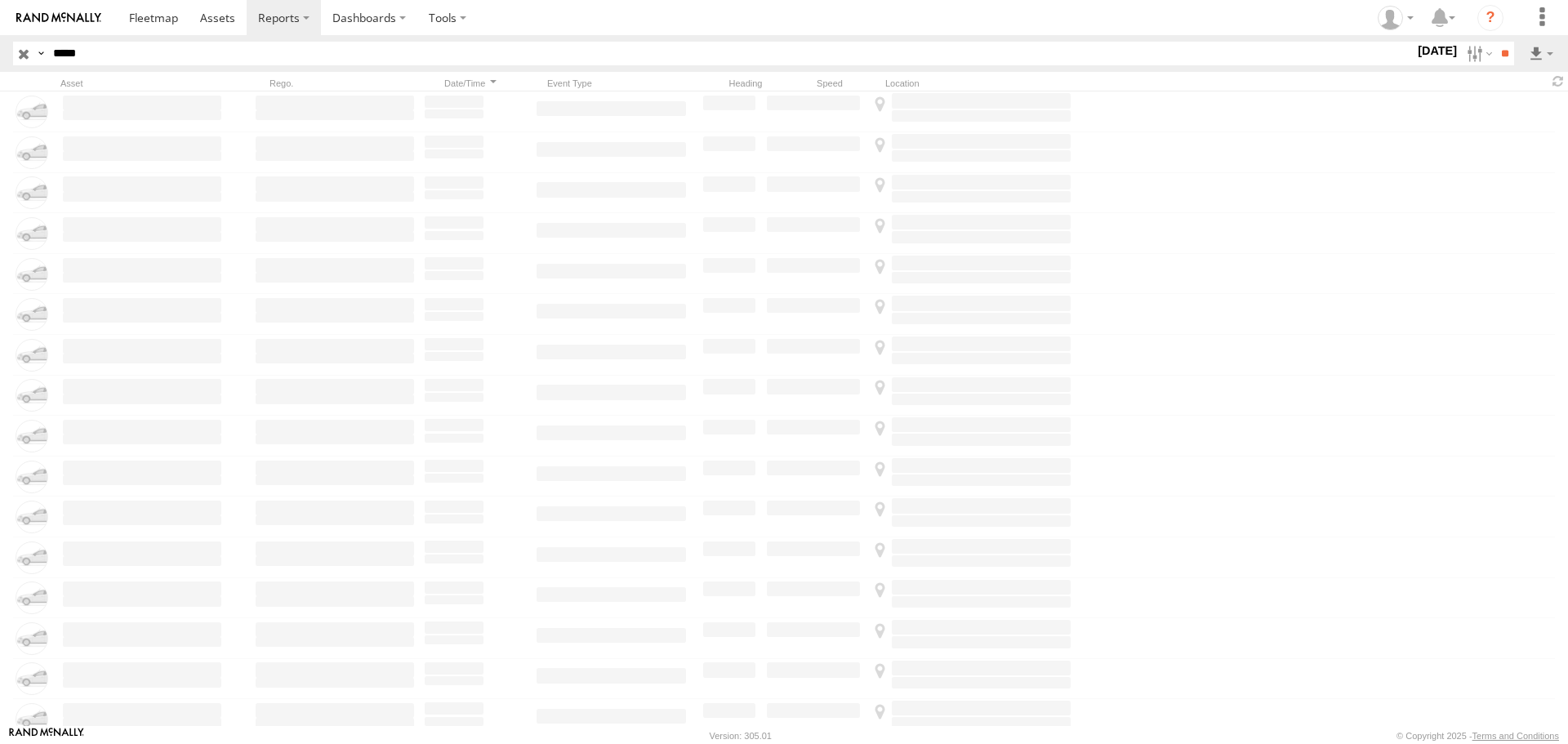
click at [0, 0] on label at bounding box center [0, 0] width 0 height 0
click at [1495, 57] on input "**" at bounding box center [1504, 54] width 19 height 23
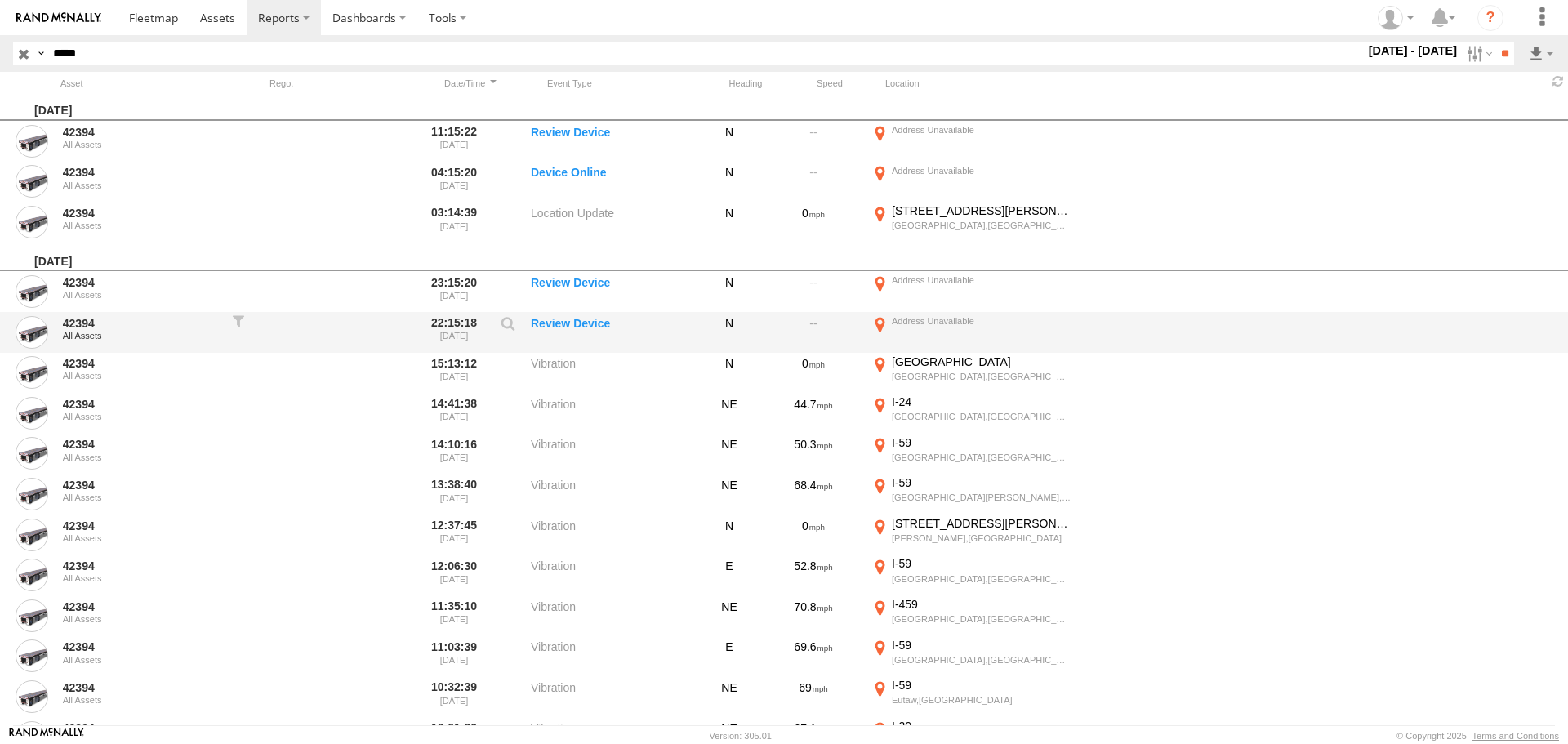
click at [650, 320] on label "Review Device" at bounding box center [613, 332] width 164 height 38
click at [907, 326] on div at bounding box center [981, 321] width 179 height 12
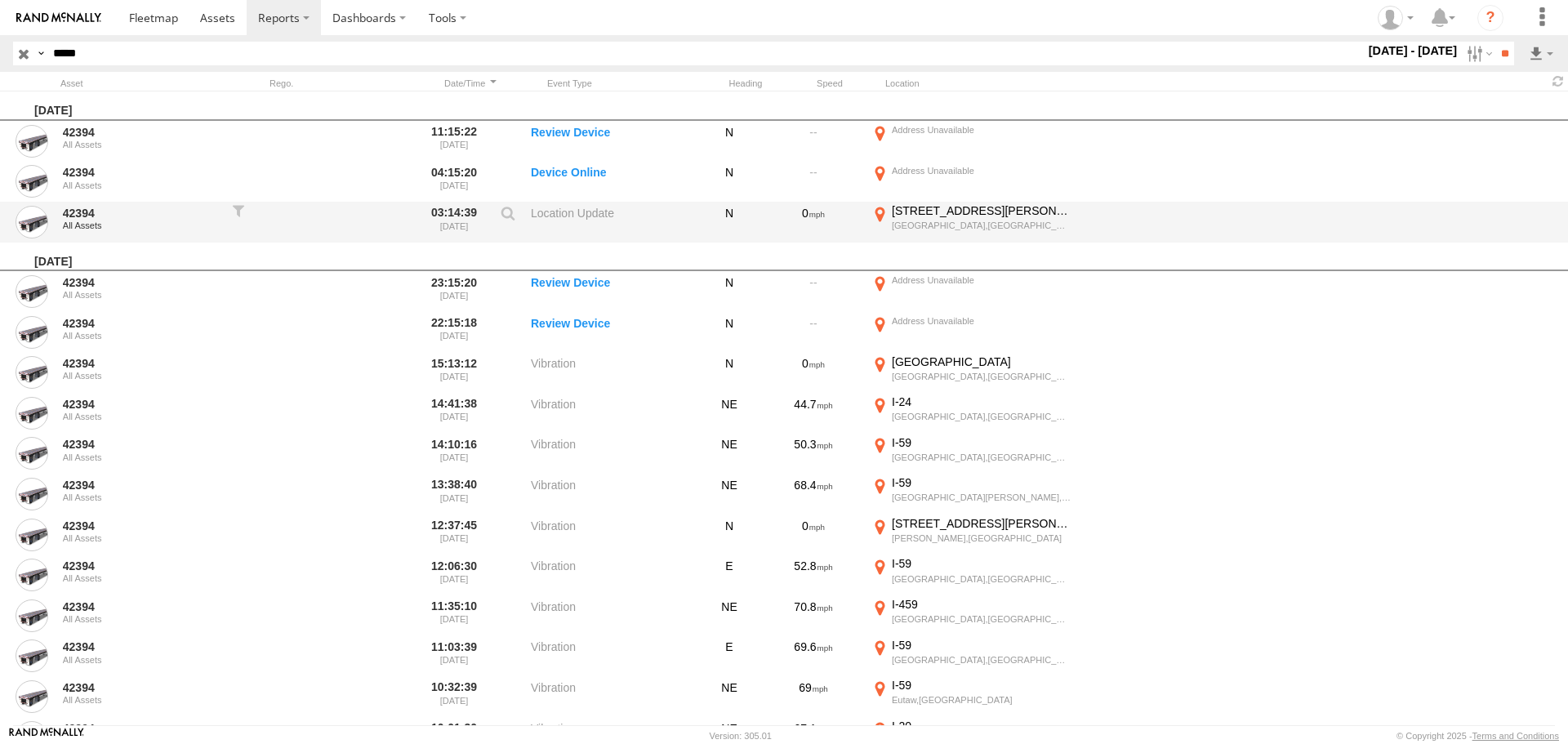
click at [928, 209] on div "415 Scruggs Rd" at bounding box center [981, 210] width 179 height 15
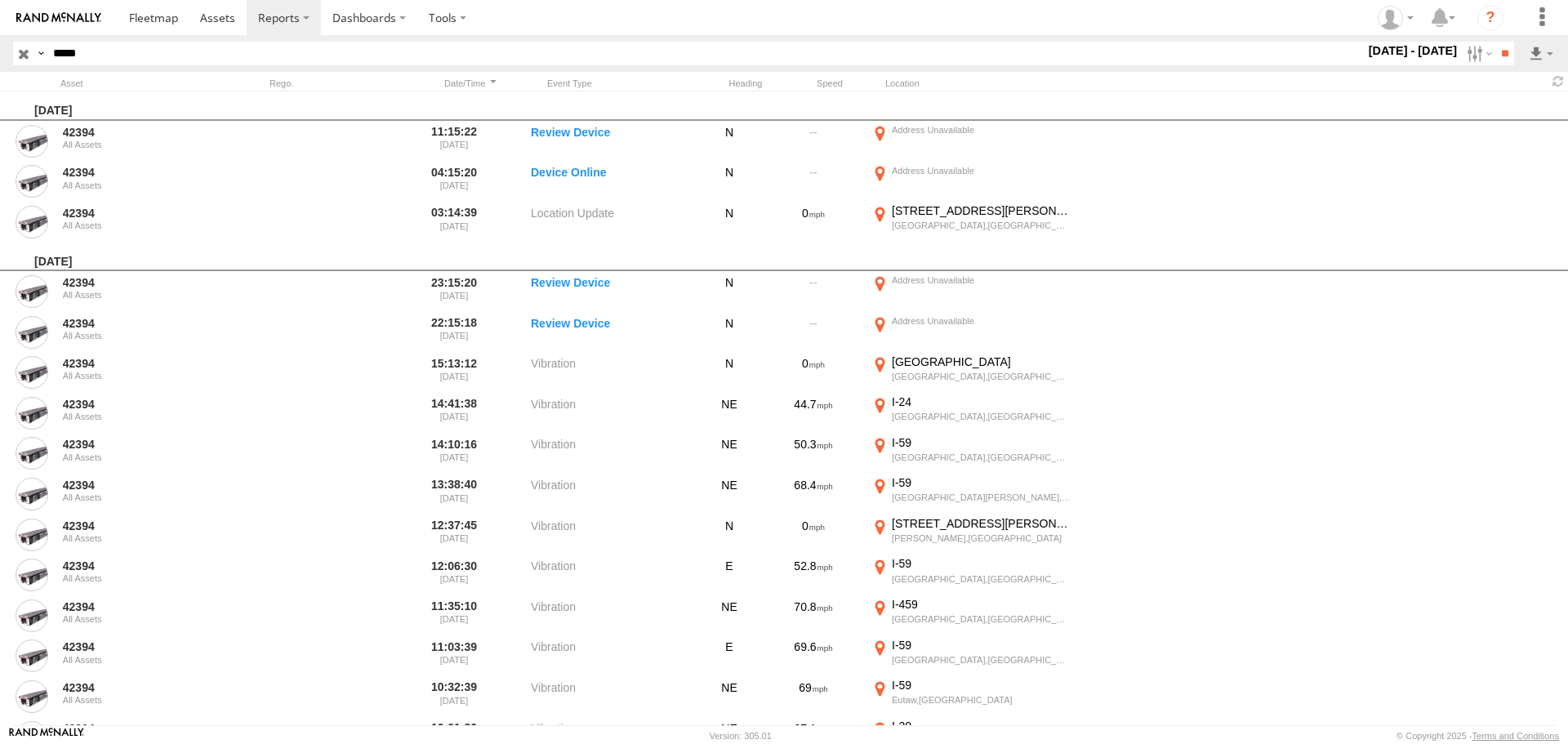
click at [0, 0] on button "Satellite" at bounding box center [0, 0] width 0 height 0
click at [0, 0] on label "×" at bounding box center [0, 0] width 0 height 0
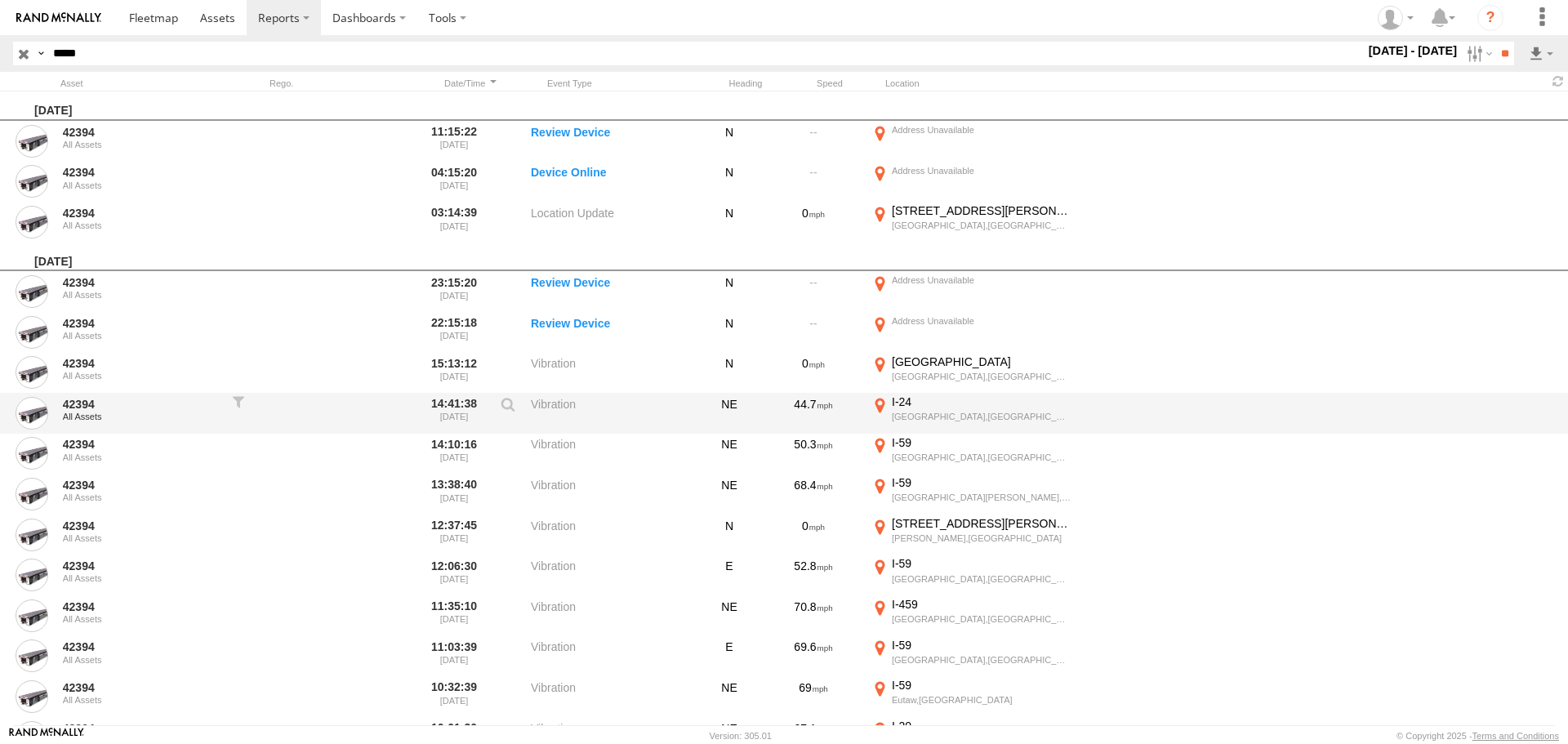
click at [923, 401] on div "I-24" at bounding box center [981, 401] width 179 height 15
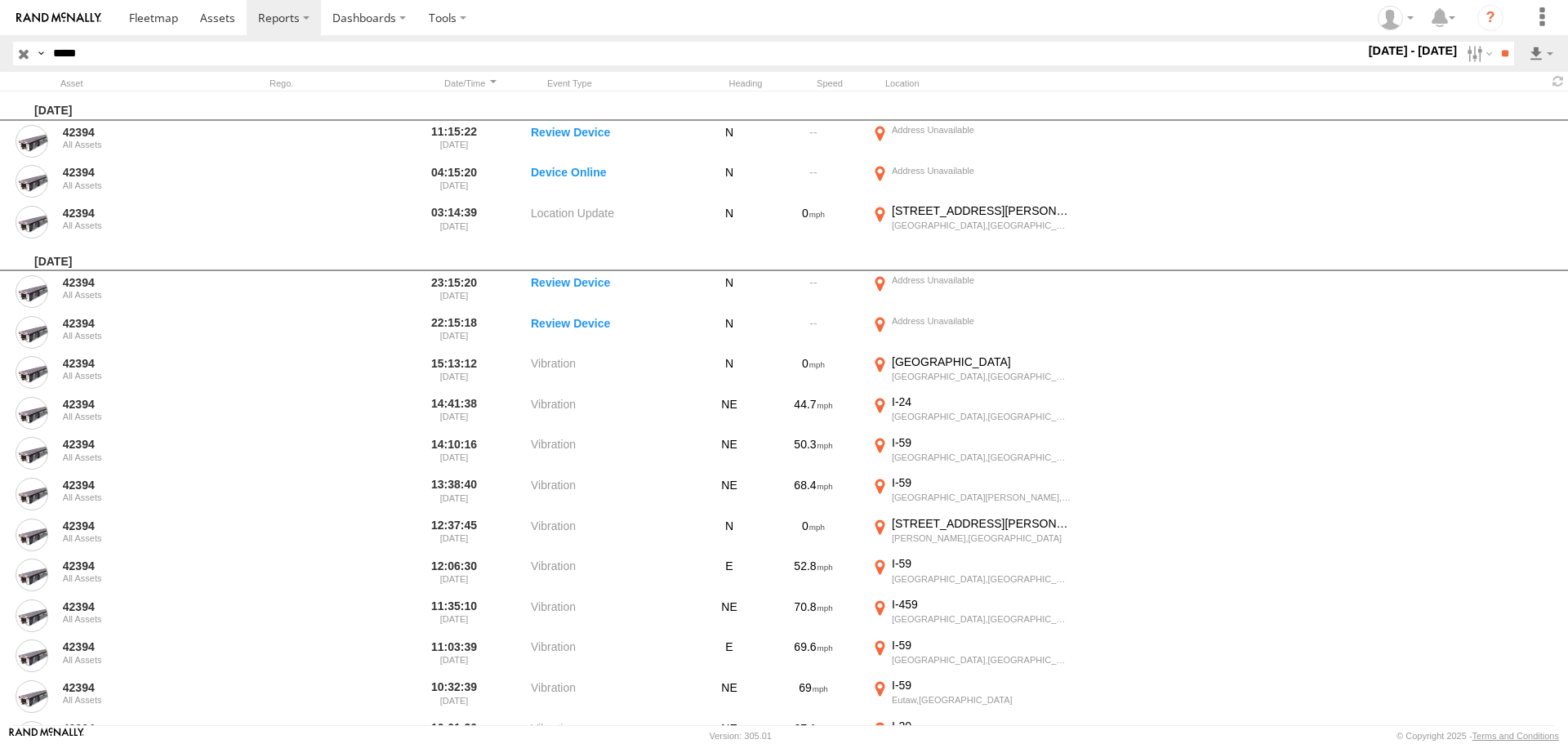
click at [0, 0] on label "×" at bounding box center [0, 0] width 0 height 0
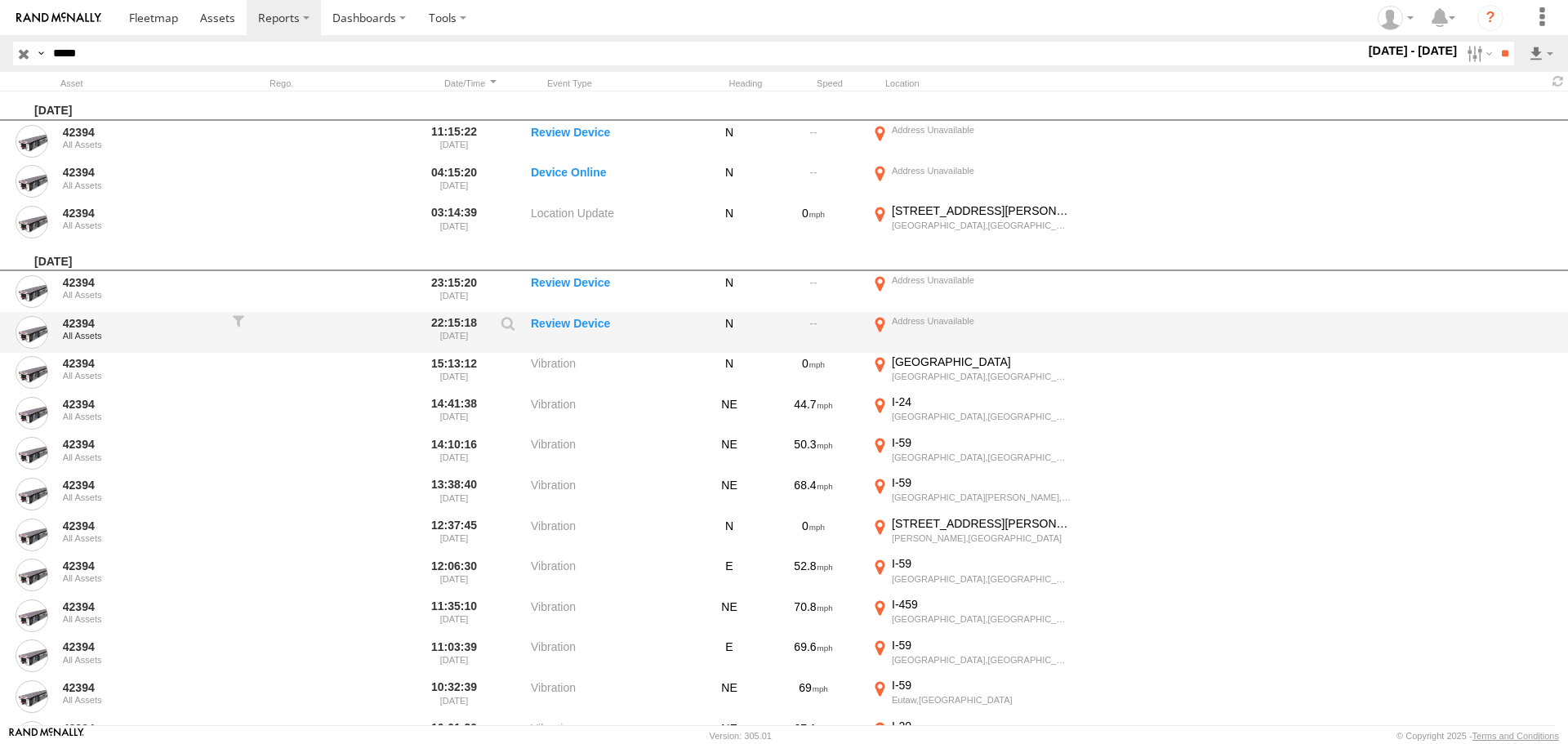
click at [919, 325] on div at bounding box center [981, 321] width 179 height 12
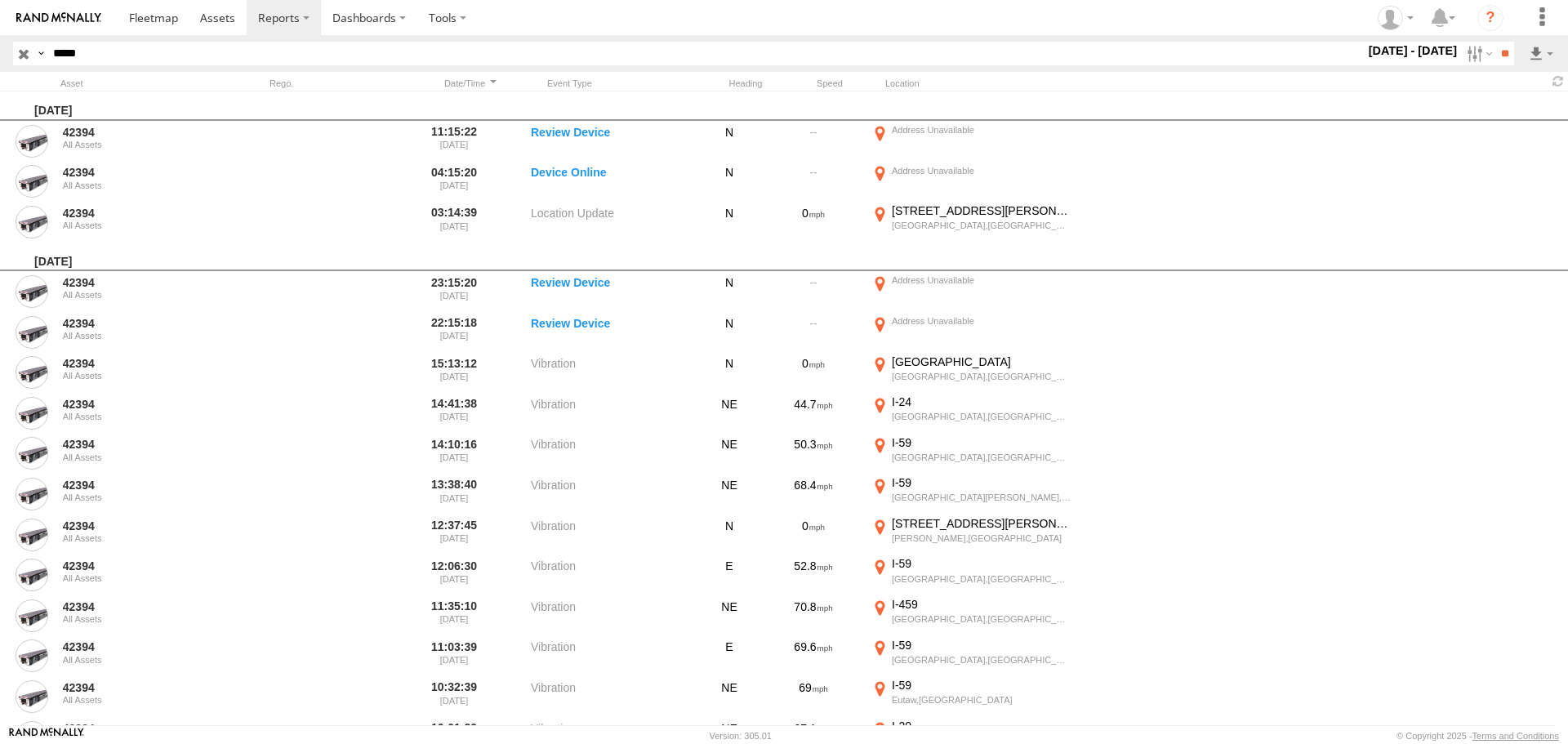
click at [926, 215] on div "415 Scruggs Rd" at bounding box center [981, 210] width 179 height 15
click at [0, 0] on label "×" at bounding box center [0, 0] width 0 height 0
